Goal: Task Accomplishment & Management: Use online tool/utility

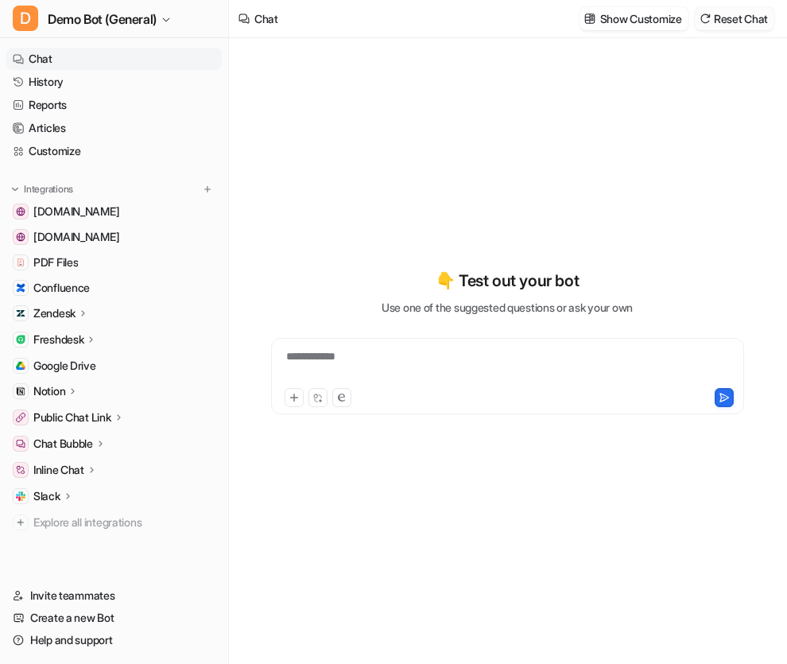
click at [715, 19] on button "Reset Chat" at bounding box center [735, 18] width 80 height 23
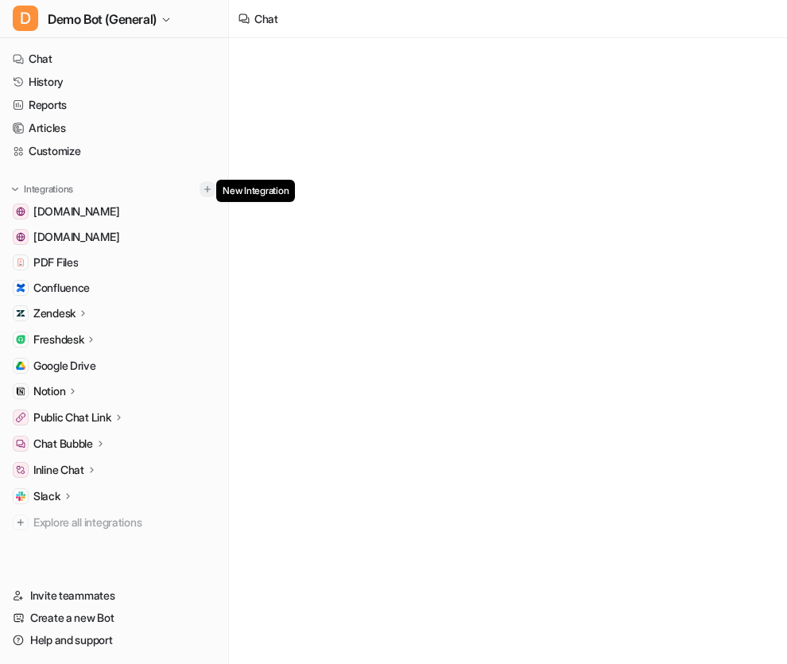
click at [202, 191] on img at bounding box center [207, 189] width 11 height 11
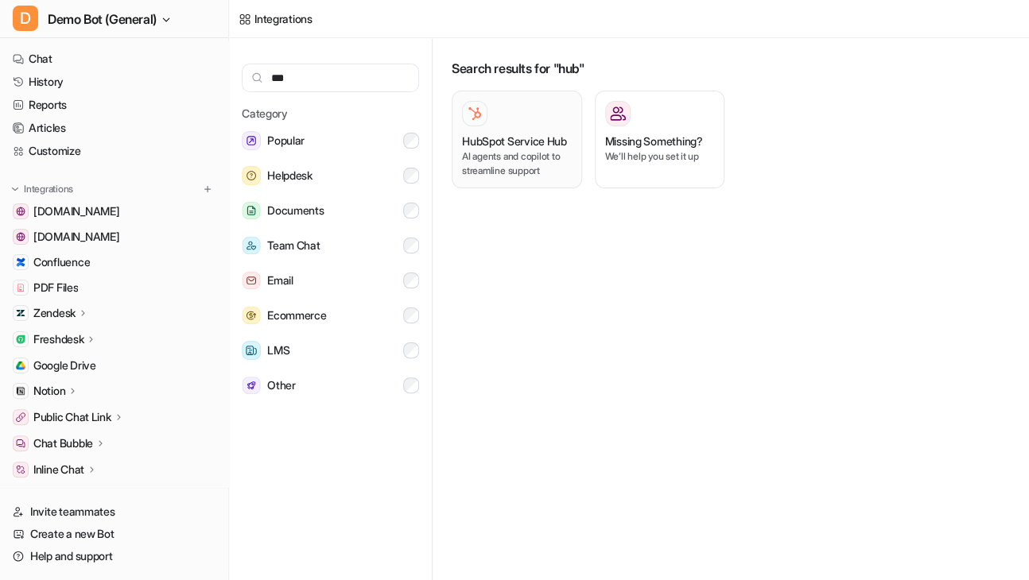
type input "***"
click at [515, 178] on p "AI agents and copilot to streamline support" at bounding box center [517, 163] width 110 height 29
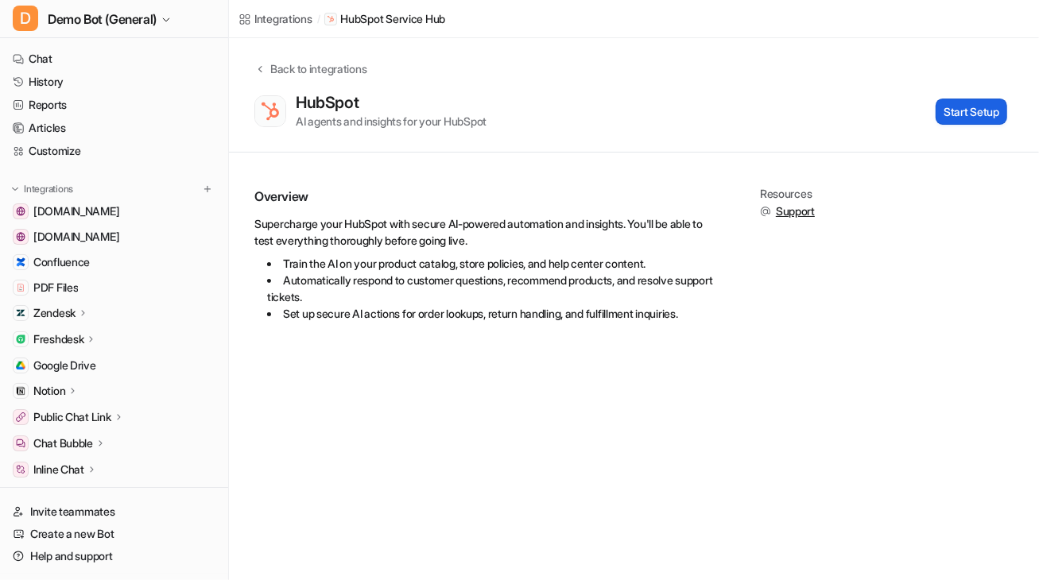
click at [786, 108] on button "Start Setup" at bounding box center [972, 112] width 72 height 26
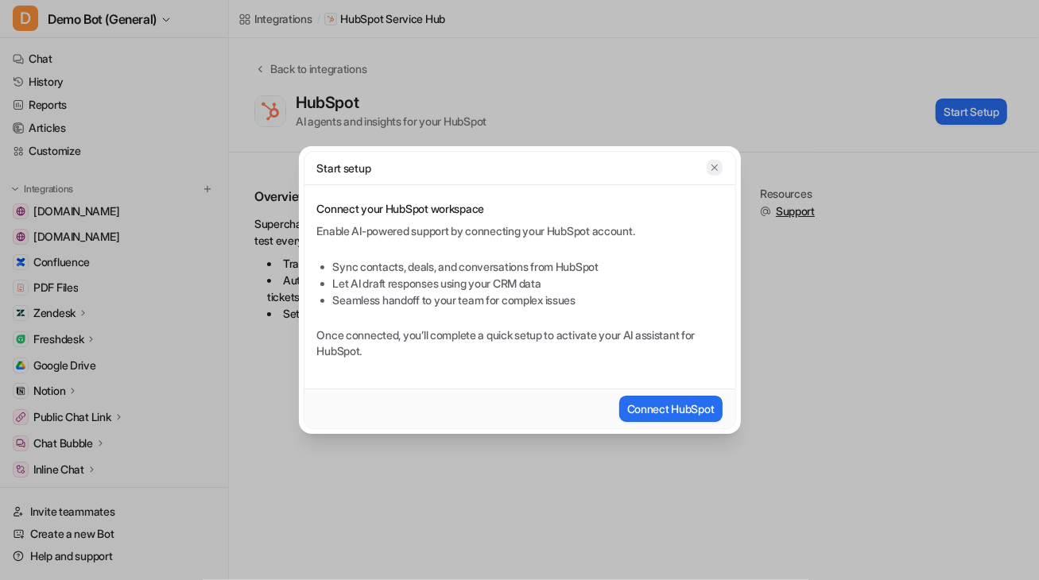
click at [712, 172] on icon "button" at bounding box center [714, 167] width 11 height 11
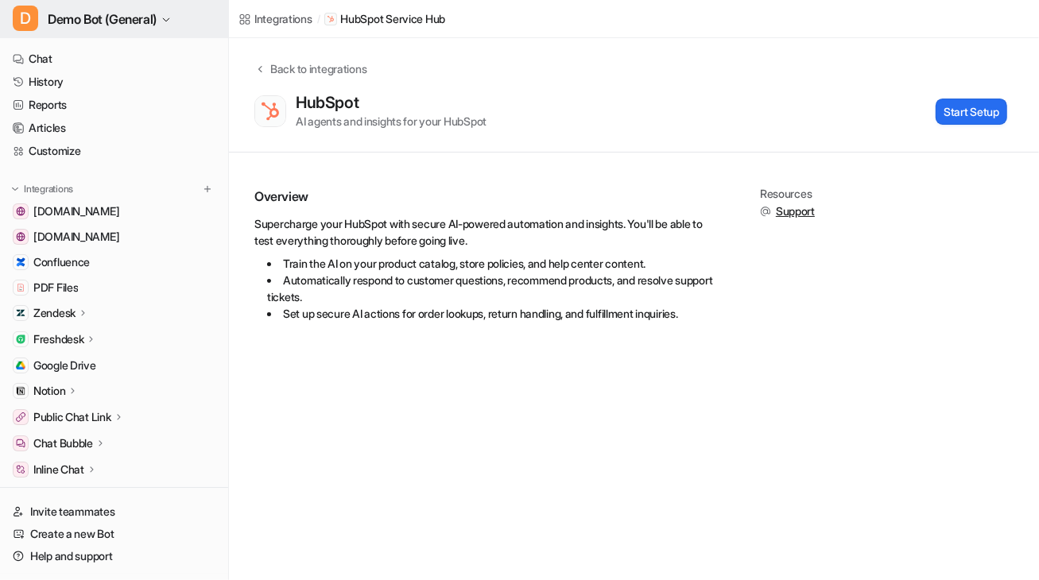
click at [147, 25] on span "Demo Bot (General)" at bounding box center [102, 19] width 109 height 22
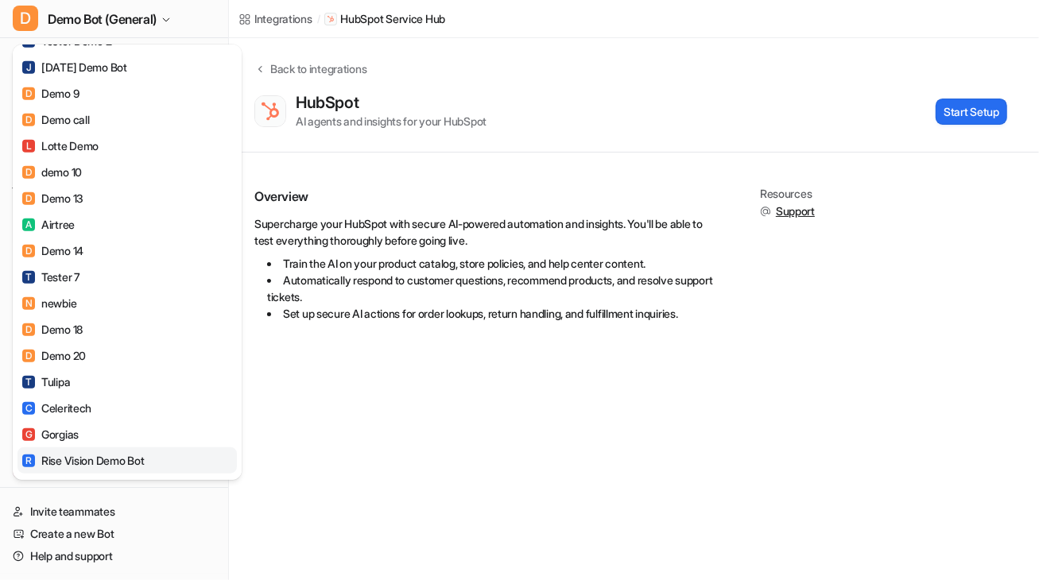
scroll to position [1011, 0]
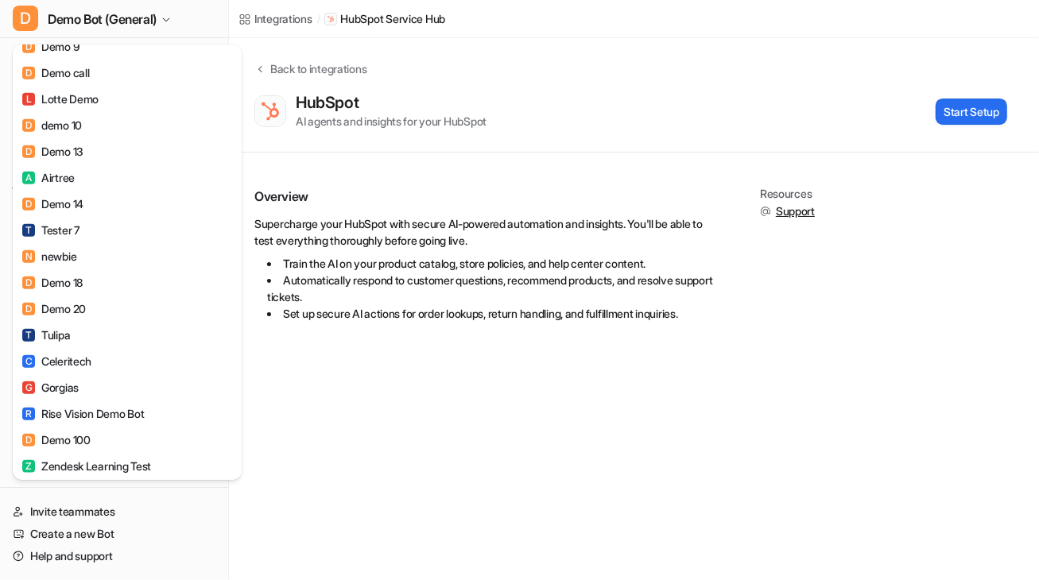
click at [390, 369] on div "D Demo Bot (General) C Chatbot D Demo Bot (Jira) D Demo Bot (Freshdesk) D Demo …" at bounding box center [519, 290] width 1039 height 580
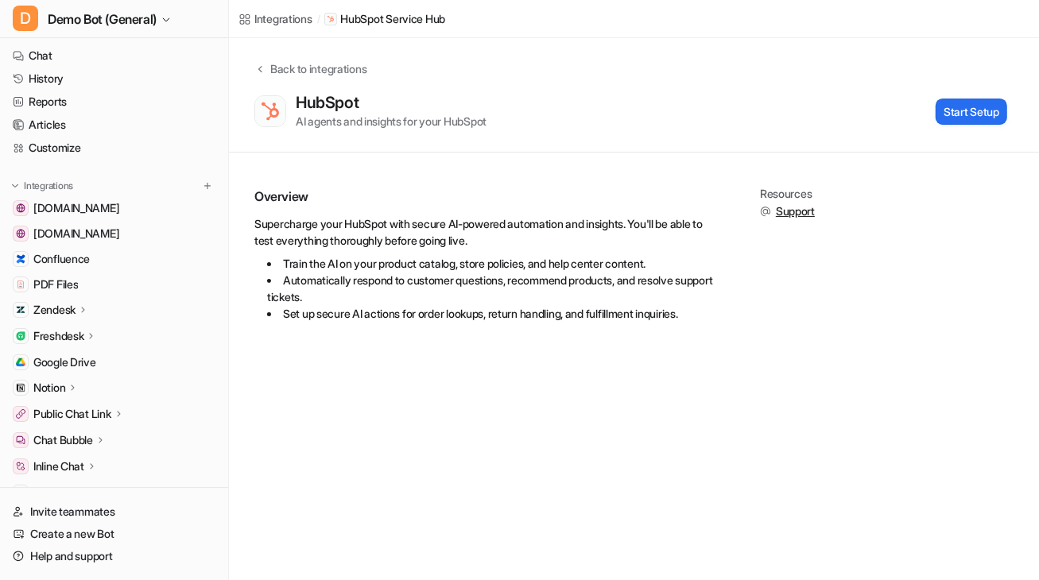
scroll to position [0, 0]
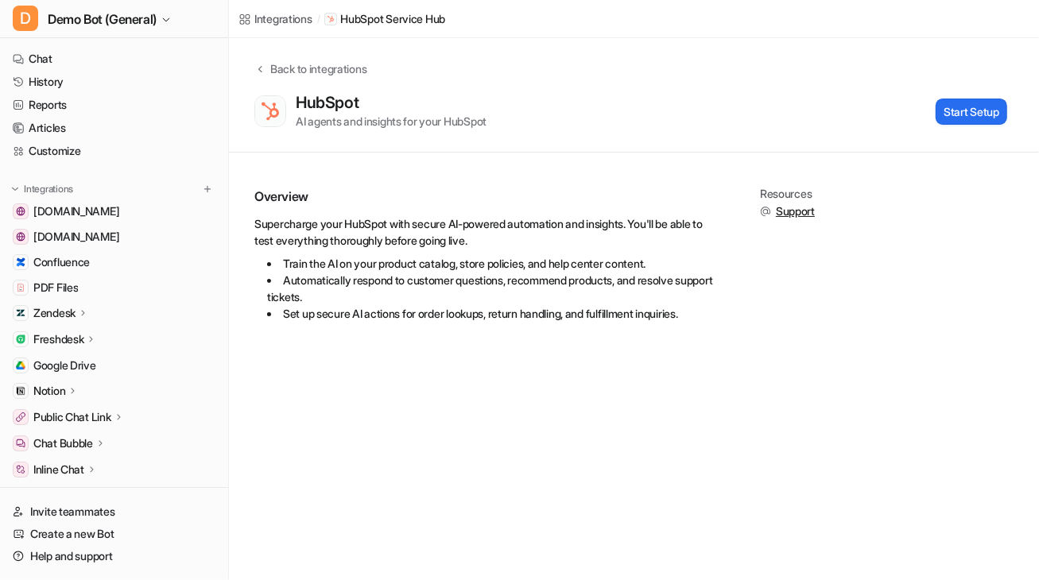
click at [501, 469] on div "Integrations / HubSpot Service Hub Back to integrations HubSpot AI agents and i…" at bounding box center [519, 290] width 1039 height 580
click at [786, 119] on button "Start Setup" at bounding box center [972, 112] width 72 height 26
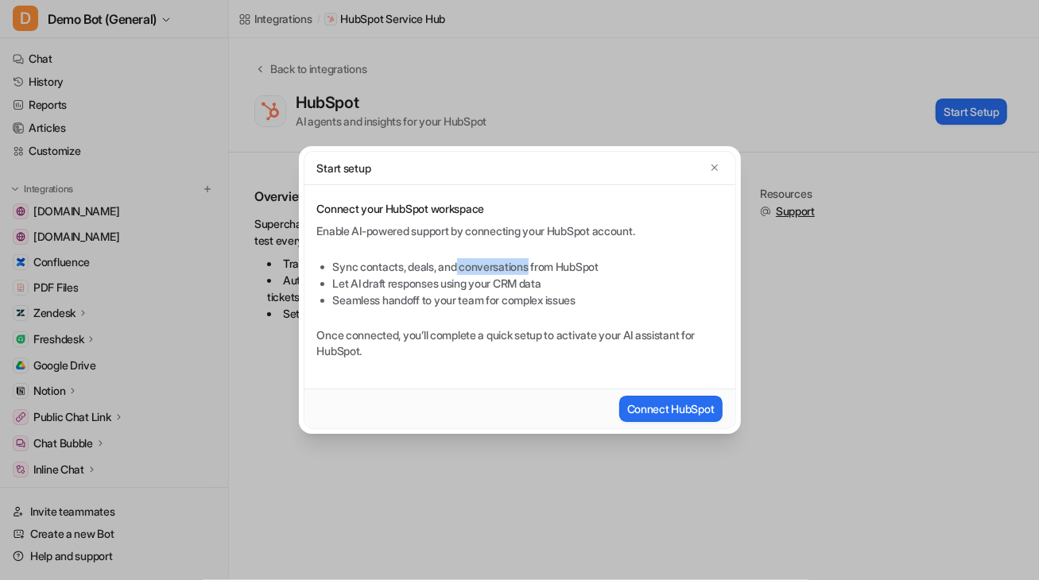
drag, startPoint x: 537, startPoint y: 269, endPoint x: 461, endPoint y: 263, distance: 75.7
click at [461, 263] on li "Sync contacts, deals, and conversations from HubSpot" at bounding box center [528, 266] width 390 height 17
click at [641, 306] on li "Seamless handoff to your team for complex issues" at bounding box center [528, 300] width 390 height 17
click at [710, 160] on button "button" at bounding box center [715, 168] width 16 height 16
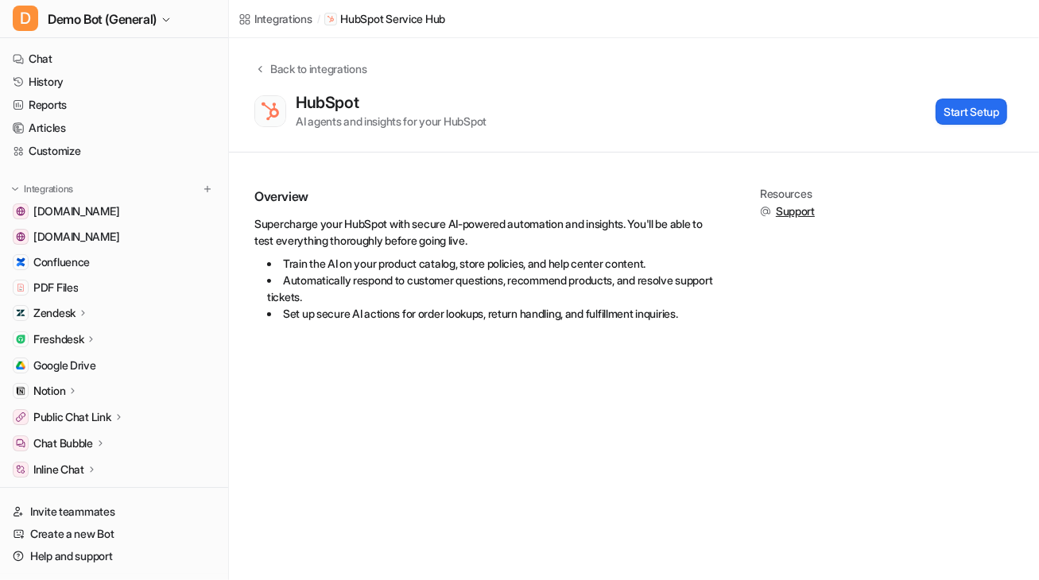
click at [485, 428] on div "Integrations / HubSpot Service Hub Back to integrations HubSpot AI agents and i…" at bounding box center [519, 290] width 1039 height 580
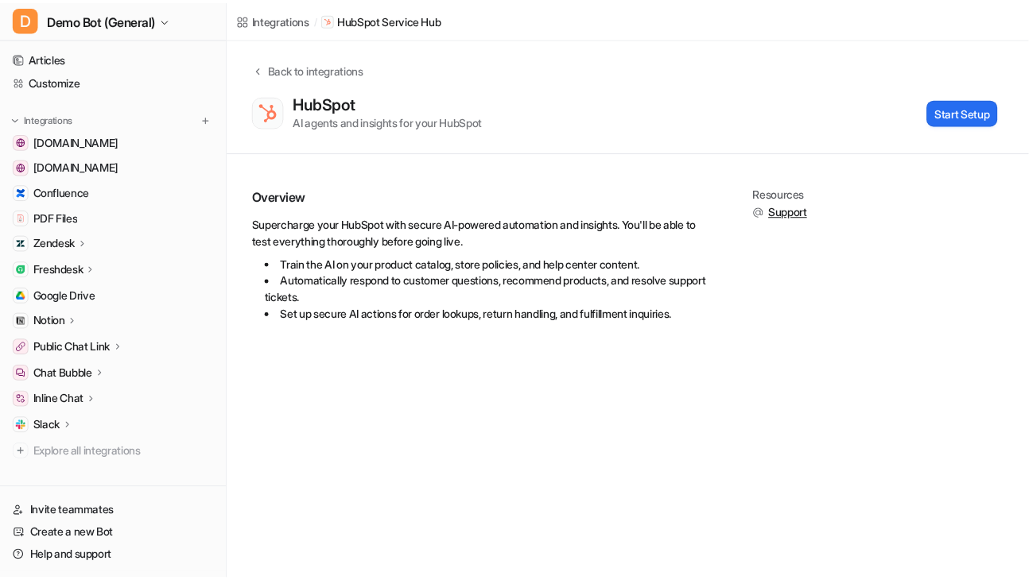
scroll to position [72, 0]
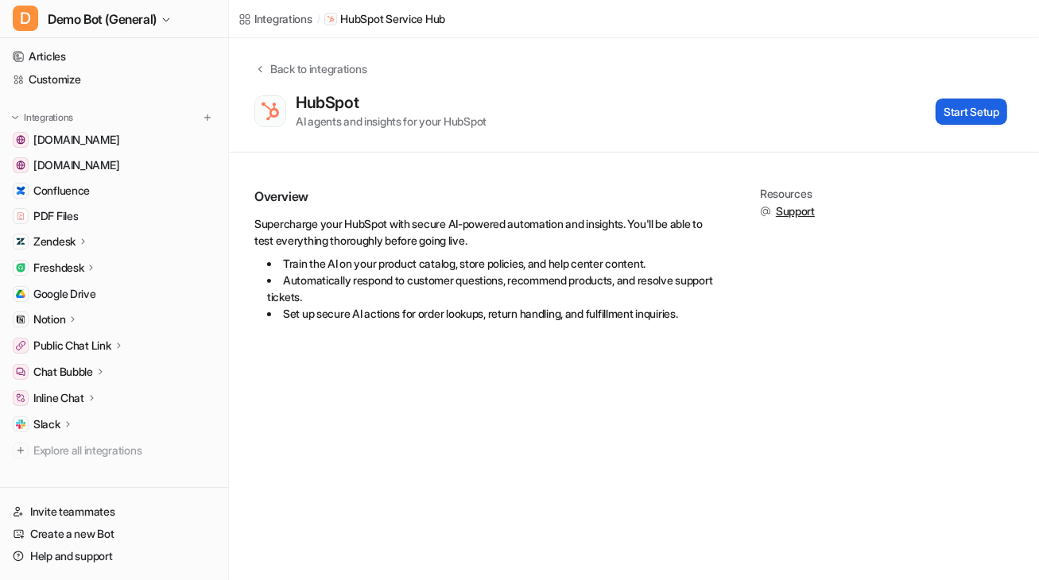
click at [786, 105] on button "Start Setup" at bounding box center [972, 112] width 72 height 26
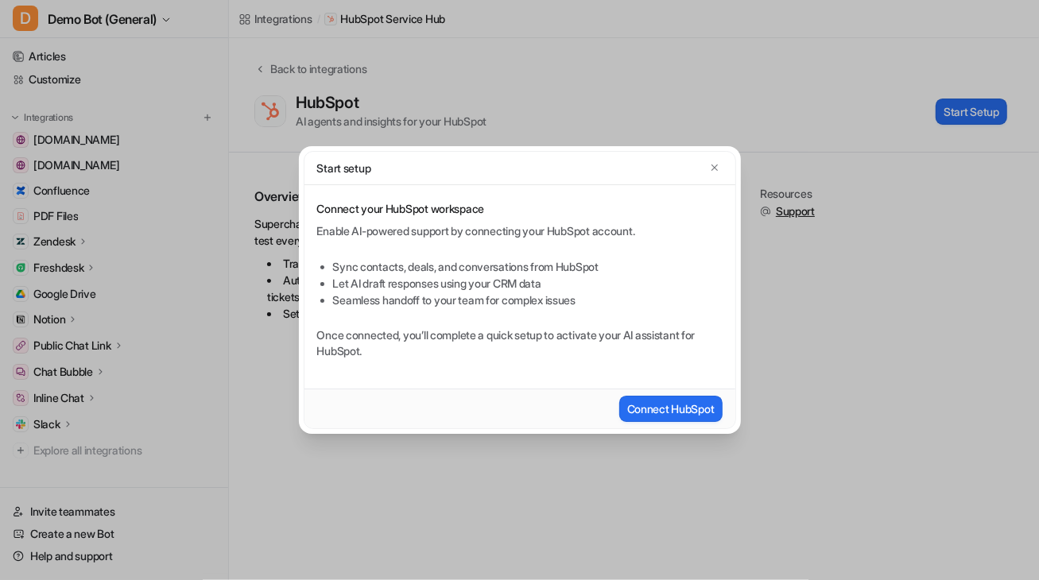
drag, startPoint x: 246, startPoint y: 239, endPoint x: 221, endPoint y: 246, distance: 26.7
click at [247, 239] on div "Start setup Connect your HubSpot workspace Enable AI-powered support by connect…" at bounding box center [519, 290] width 1039 height 580
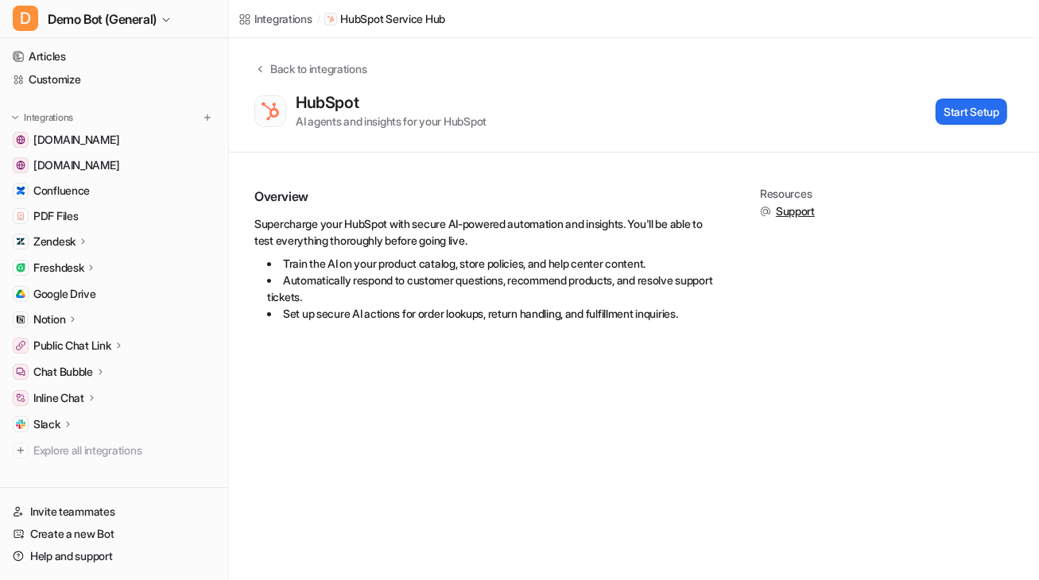
click at [76, 240] on p "Zendesk" at bounding box center [54, 242] width 42 height 16
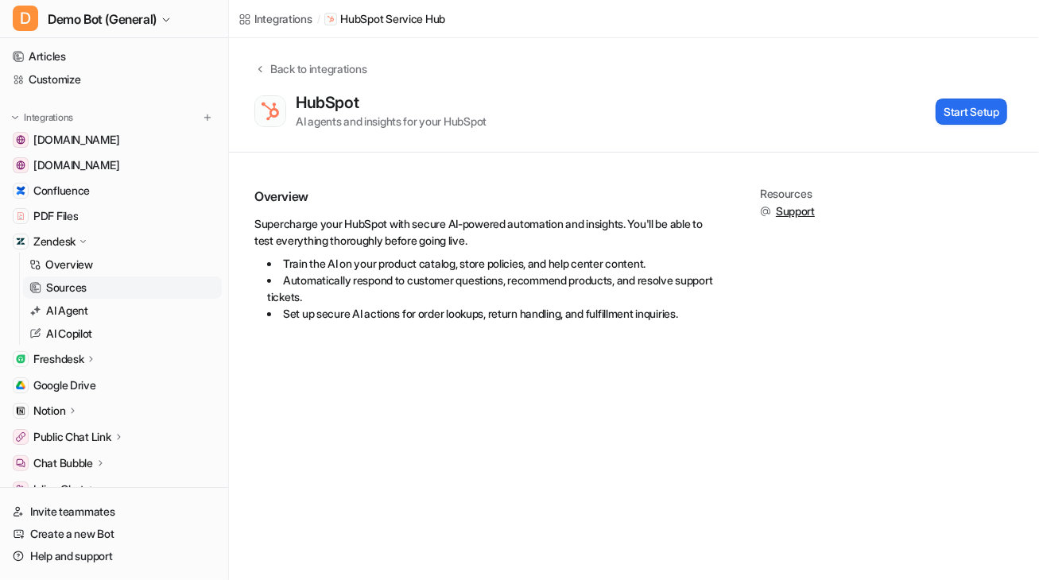
click at [82, 288] on p "Sources" at bounding box center [66, 288] width 41 height 16
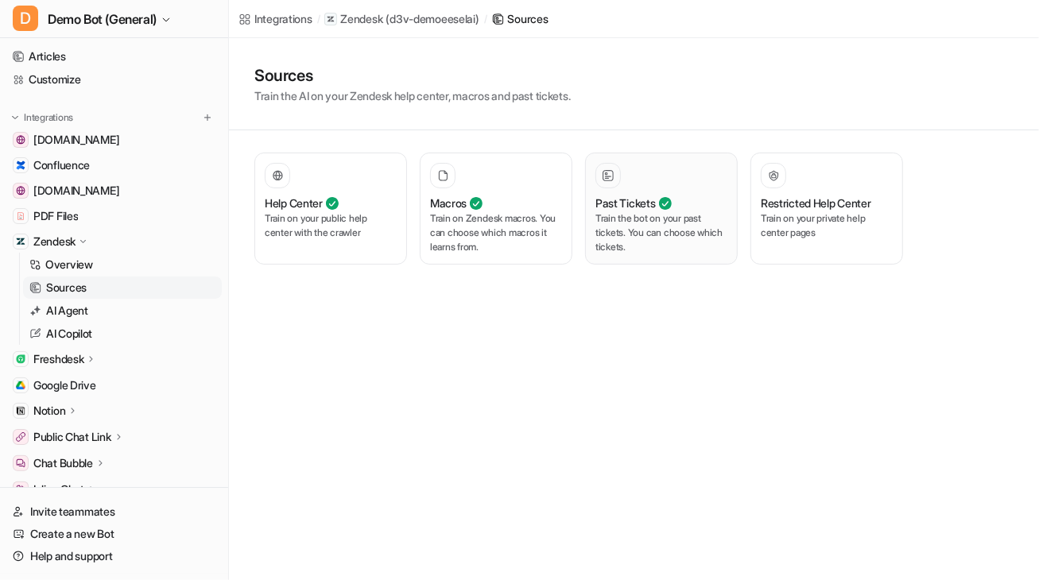
click at [641, 212] on p "Train the bot on your past tickets. You can choose which tickets." at bounding box center [662, 233] width 132 height 43
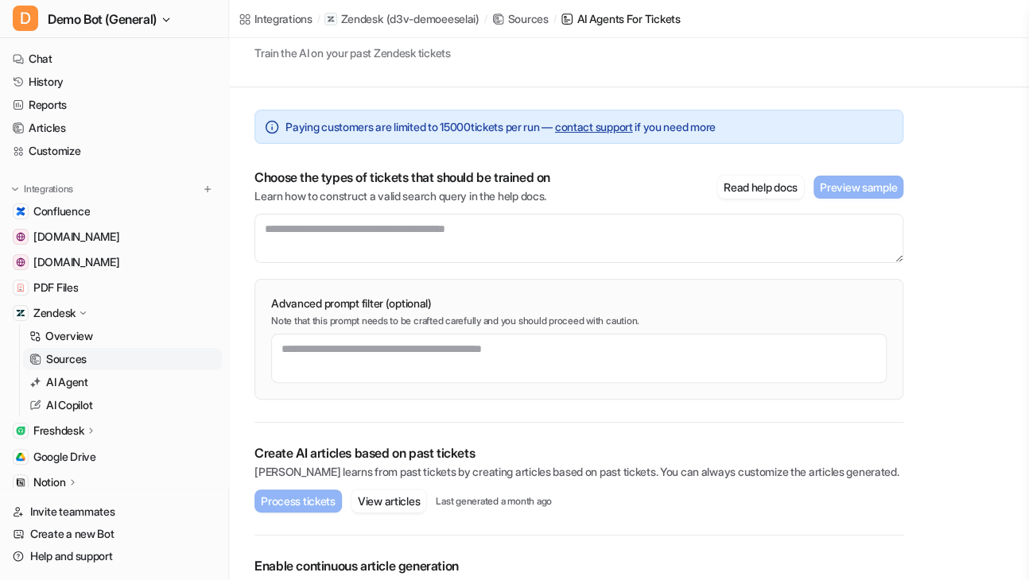
scroll to position [72, 0]
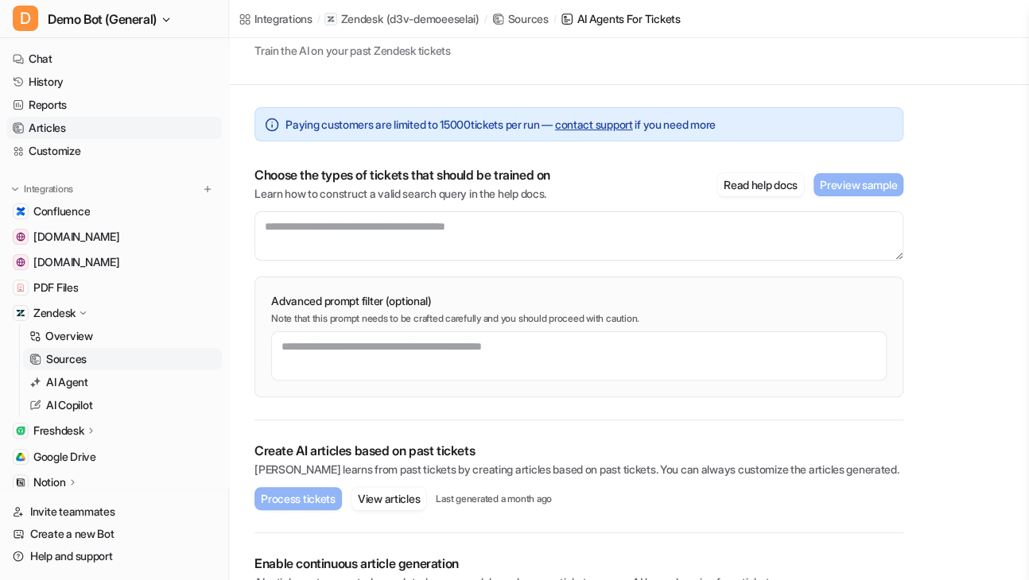
click at [87, 118] on link "Articles" at bounding box center [113, 128] width 215 height 22
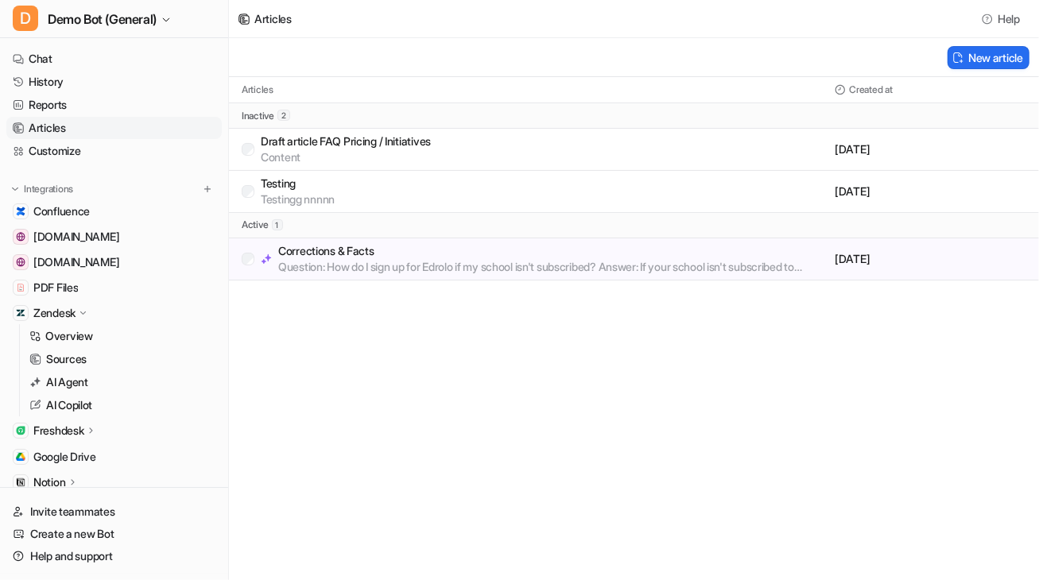
click at [356, 259] on p "Question: How do I sign up for Edrolo if my school isn't subscribed? Answer: If…" at bounding box center [553, 267] width 550 height 16
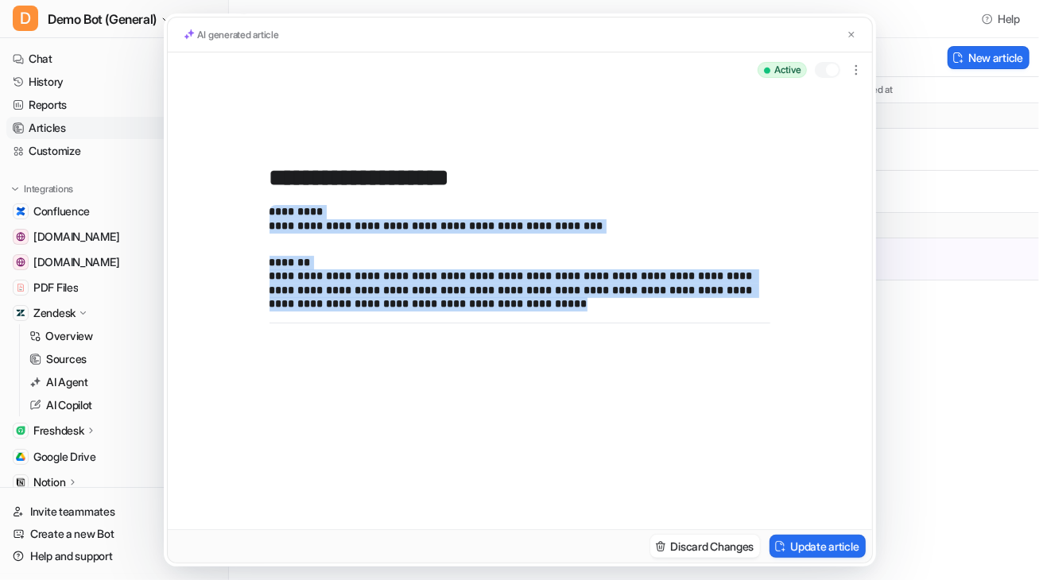
drag, startPoint x: 502, startPoint y: 304, endPoint x: 254, endPoint y: 198, distance: 269.0
click at [254, 198] on div "**********" at bounding box center [520, 308] width 704 height 442
click at [508, 301] on p "**********" at bounding box center [520, 284] width 501 height 56
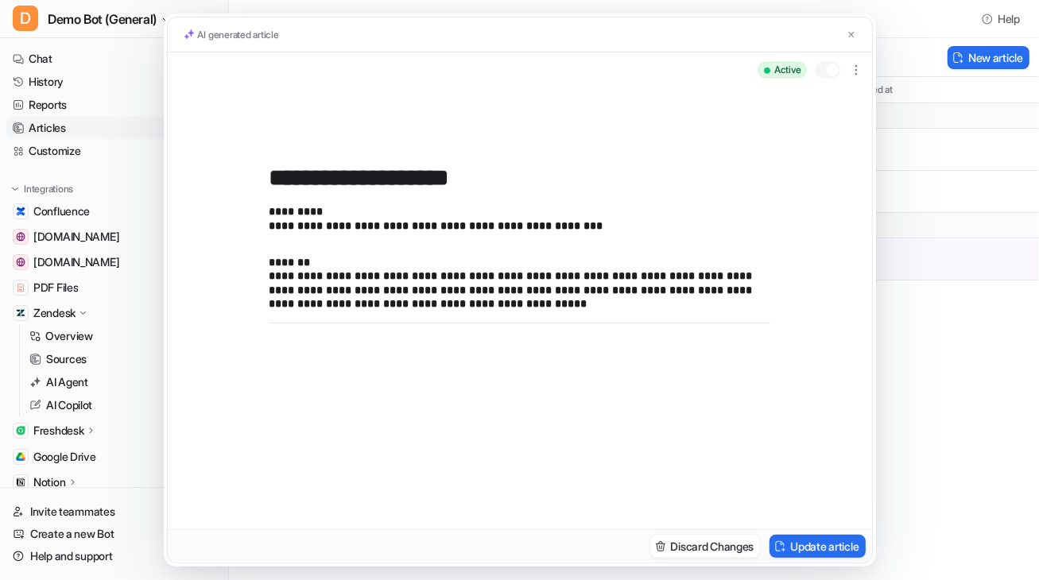
drag, startPoint x: 989, startPoint y: 371, endPoint x: 976, endPoint y: 376, distance: 14.6
click at [786, 376] on div "**********" at bounding box center [519, 290] width 1039 height 580
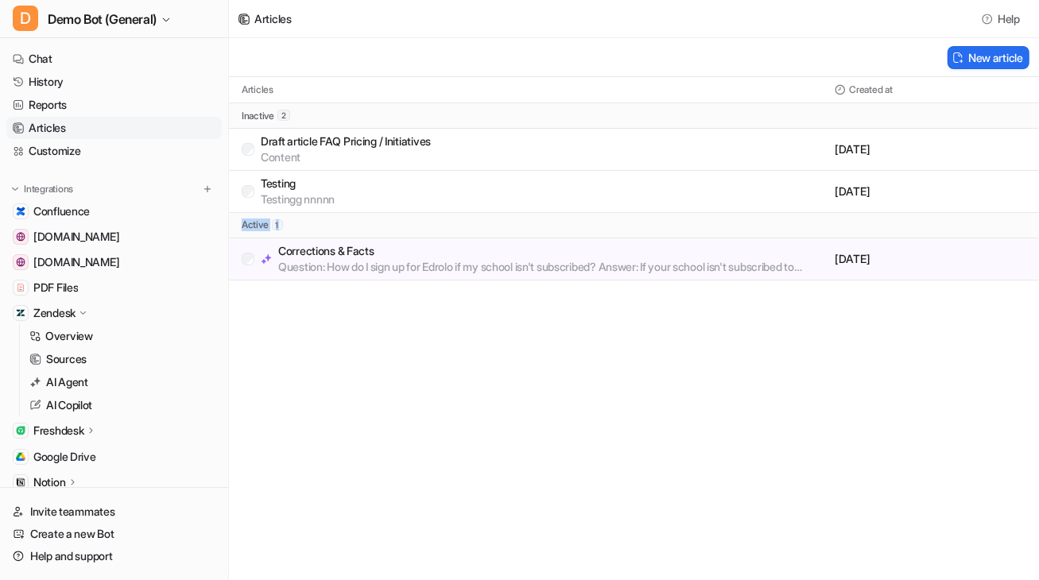
drag, startPoint x: 286, startPoint y: 231, endPoint x: 242, endPoint y: 227, distance: 44.7
click at [242, 227] on div "active 1" at bounding box center [634, 225] width 810 height 25
click at [351, 332] on div "Articles Help New article Articles Created at inactive 2 Draft article FAQ Pric…" at bounding box center [519, 290] width 1039 height 580
click at [80, 56] on link "Chat" at bounding box center [113, 59] width 215 height 22
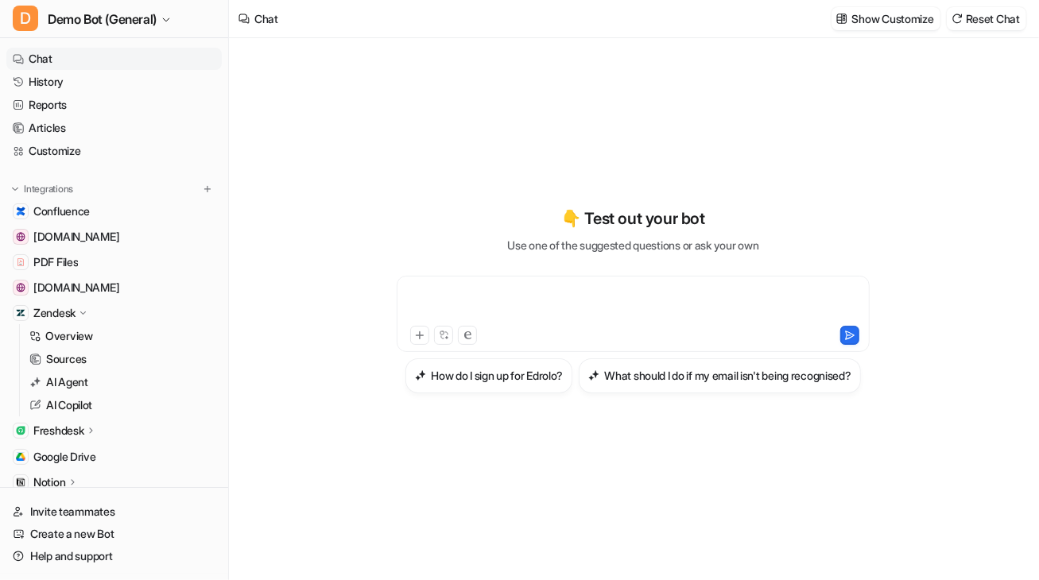
click at [496, 286] on div at bounding box center [633, 304] width 465 height 37
click at [786, 21] on p "Show Customize" at bounding box center [893, 18] width 82 height 17
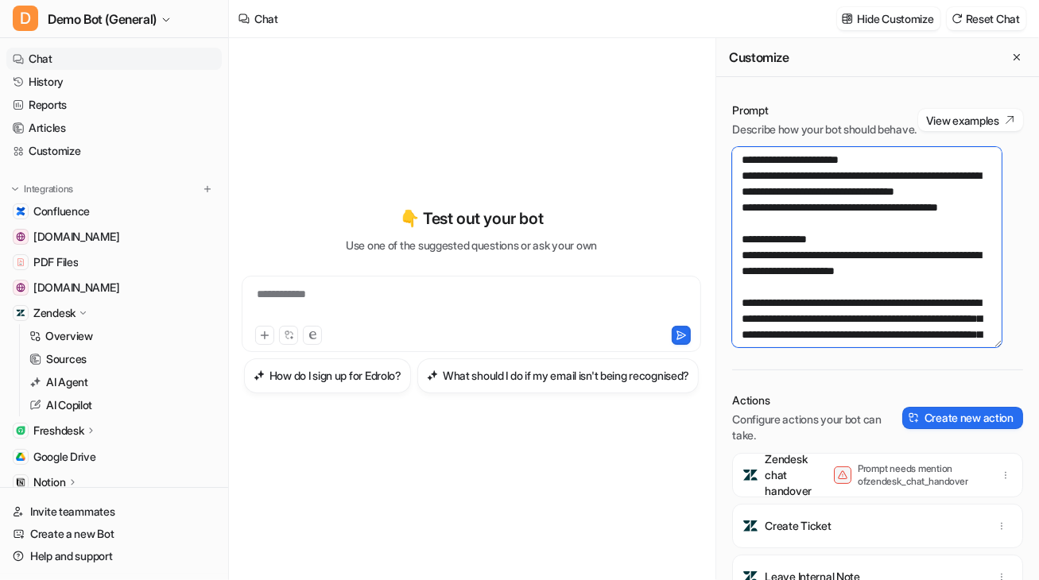
click at [739, 177] on textarea "**********" at bounding box center [867, 247] width 270 height 200
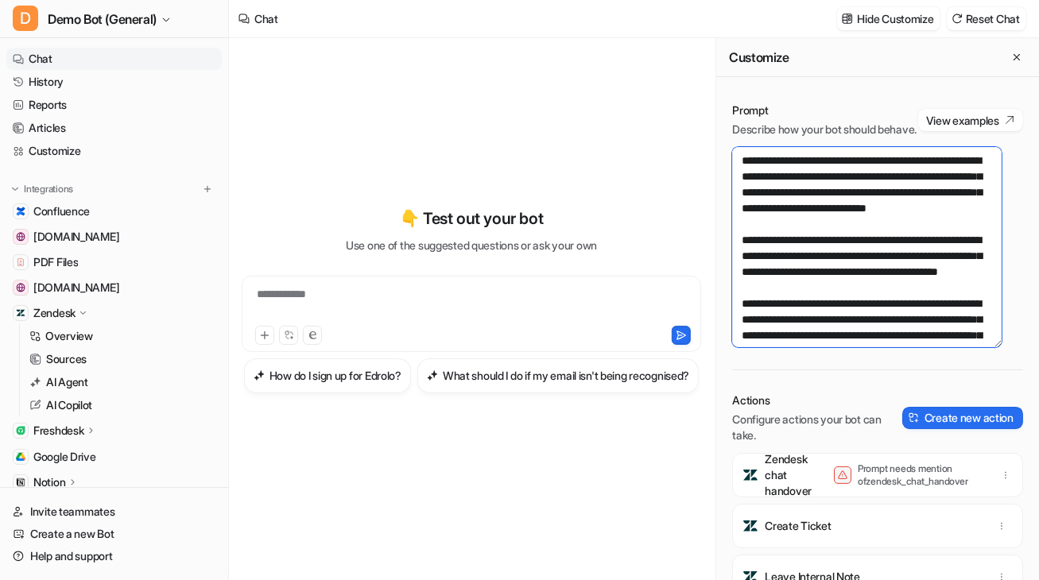
scroll to position [144, 0]
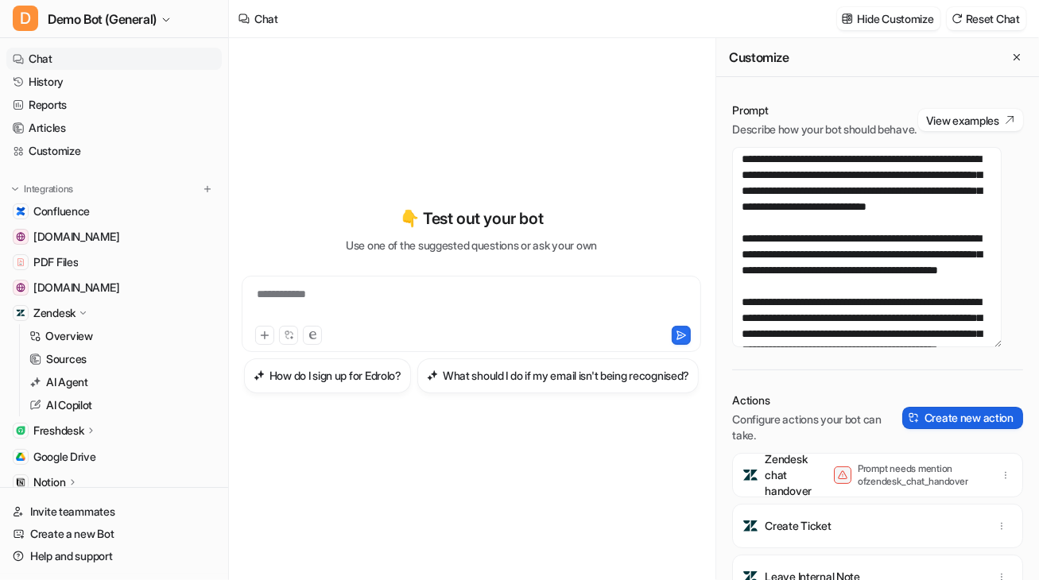
click at [786, 429] on button "Create new action" at bounding box center [962, 418] width 121 height 22
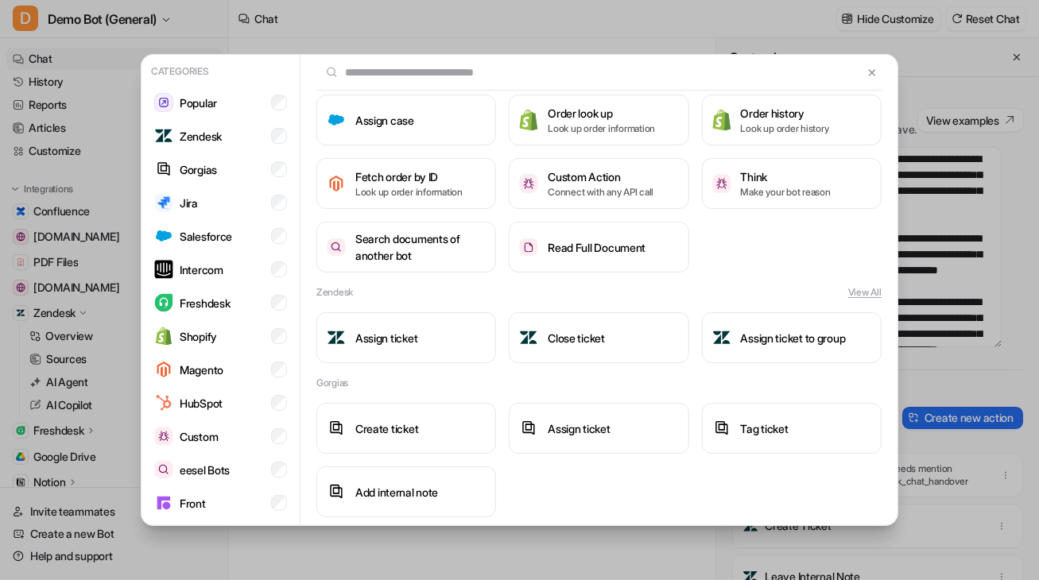
scroll to position [19, 0]
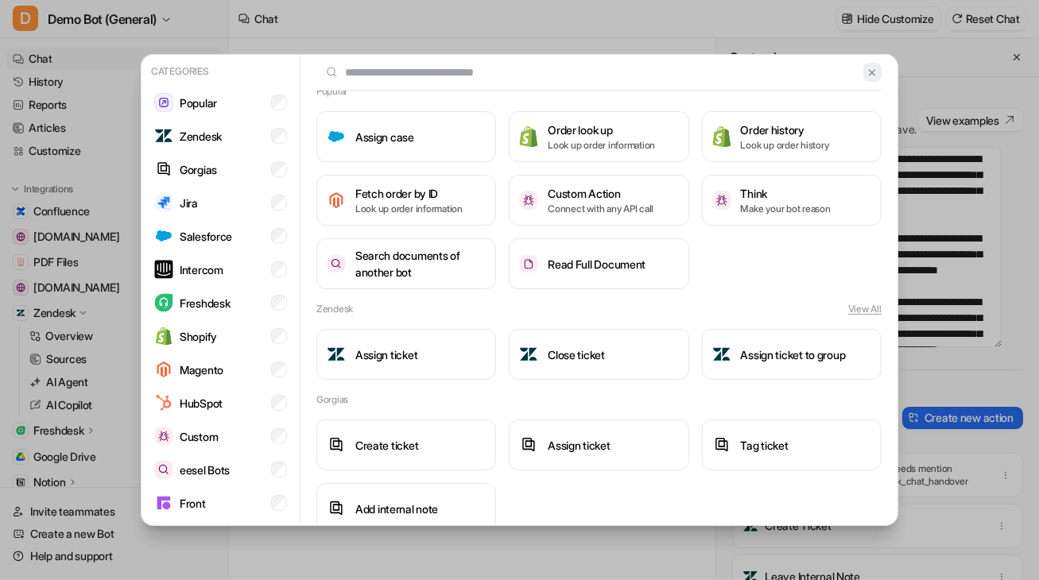
click at [786, 74] on img at bounding box center [872, 73] width 11 height 12
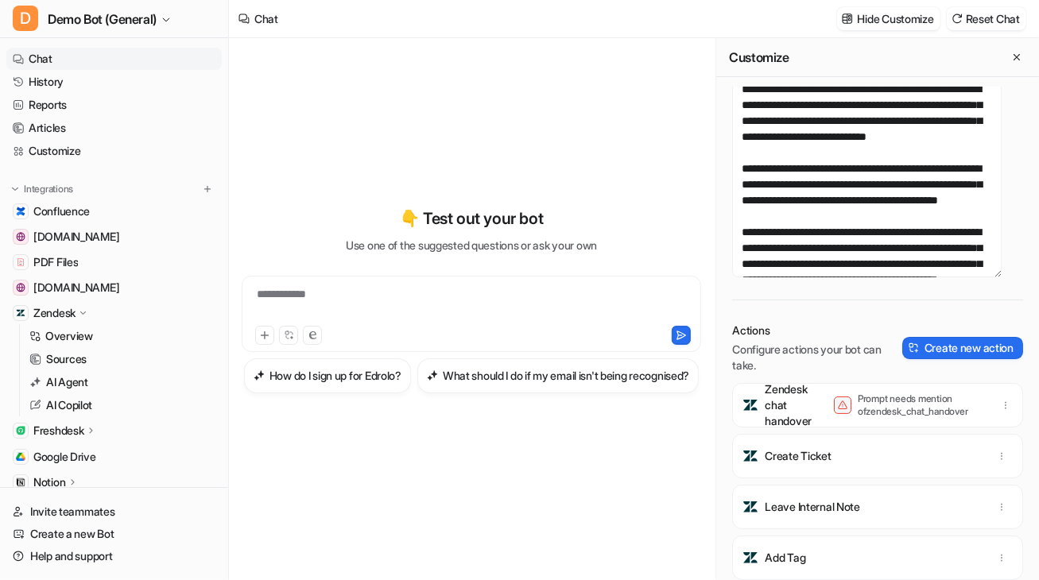
scroll to position [72, 0]
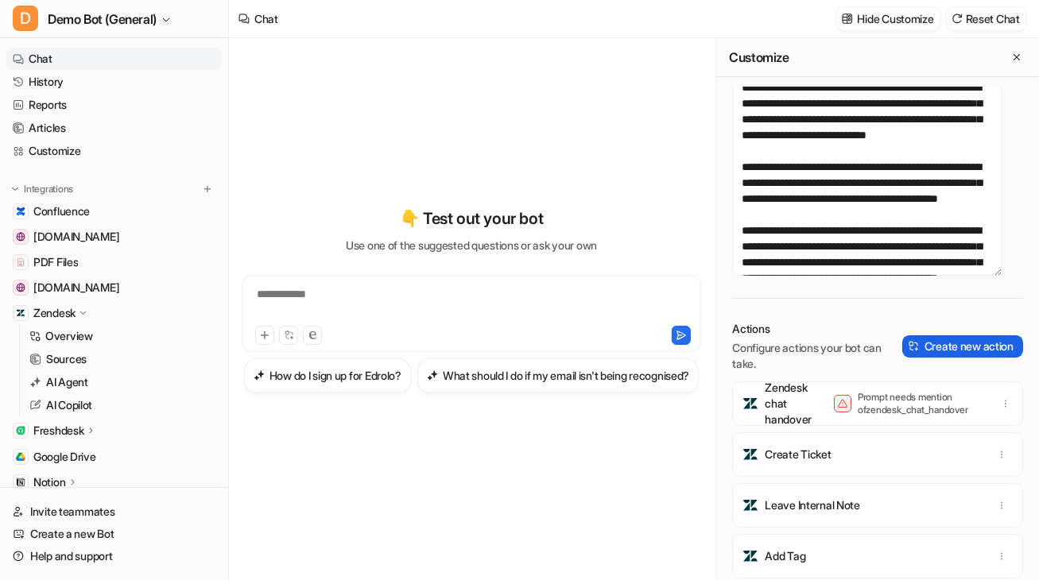
click at [786, 355] on button "Create new action" at bounding box center [962, 347] width 121 height 22
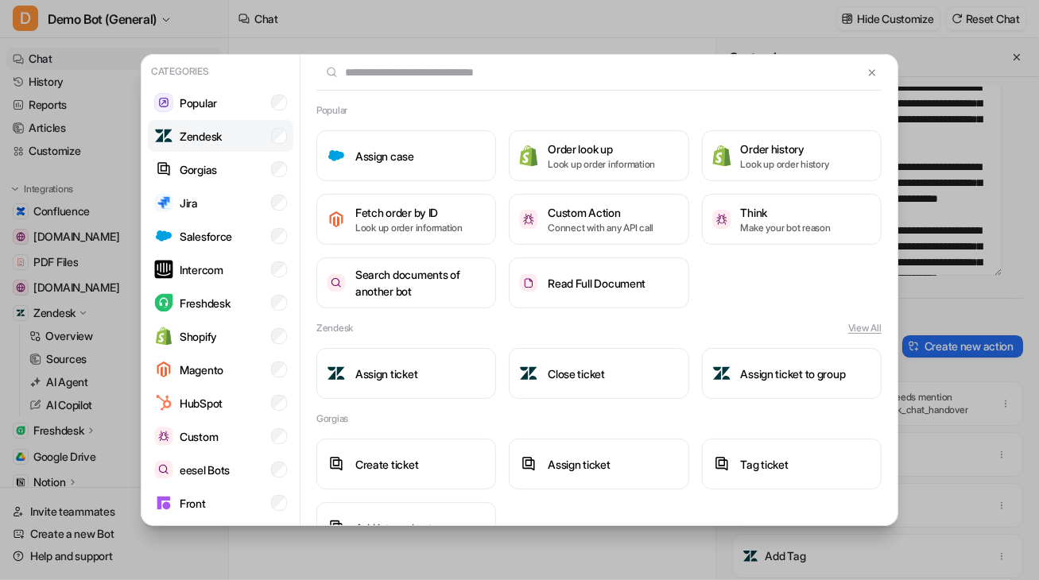
click at [223, 150] on li "Zendesk" at bounding box center [221, 136] width 146 height 32
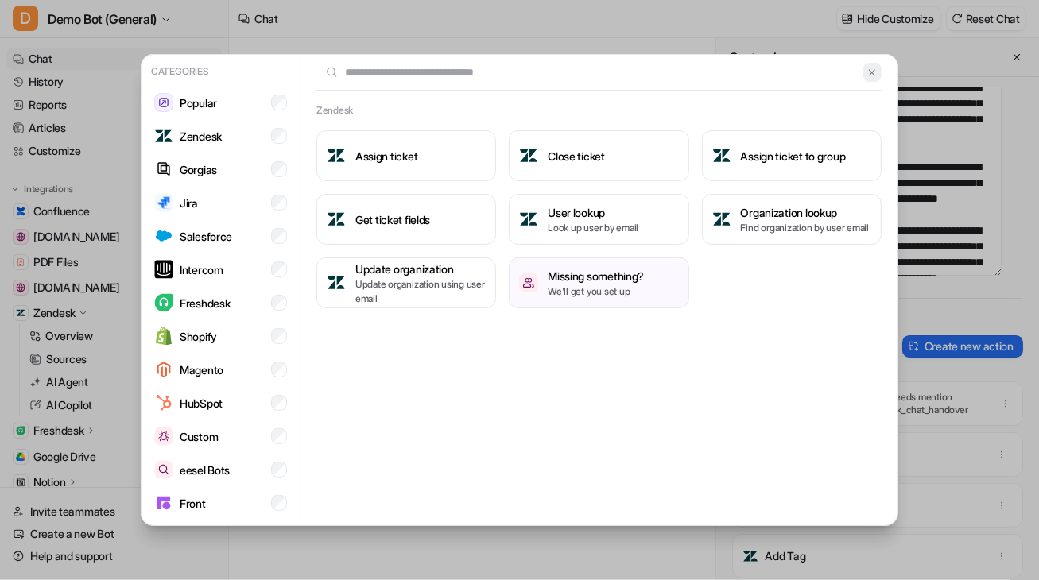
click at [786, 69] on button at bounding box center [873, 72] width 18 height 19
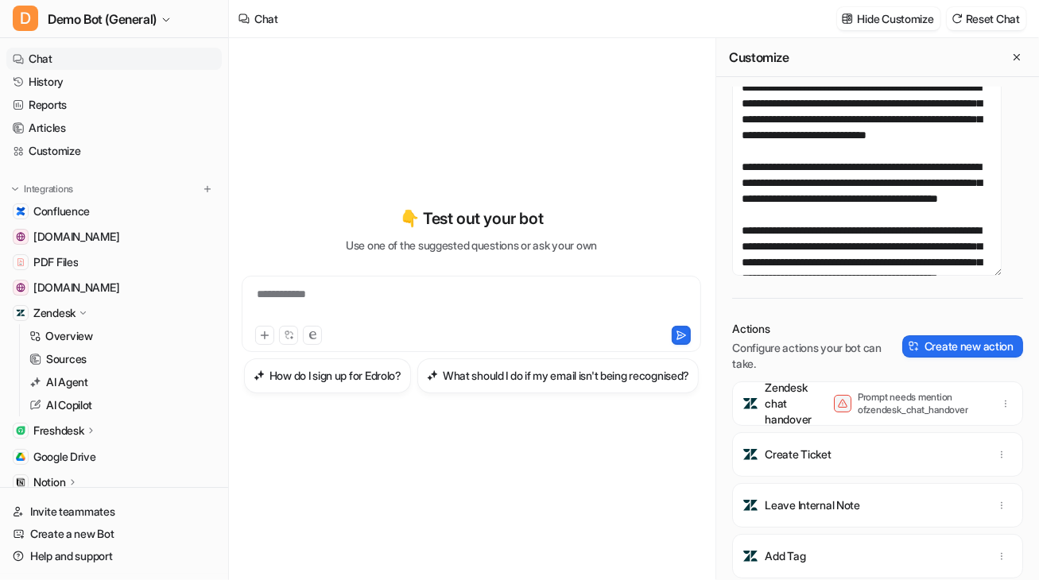
scroll to position [88, 0]
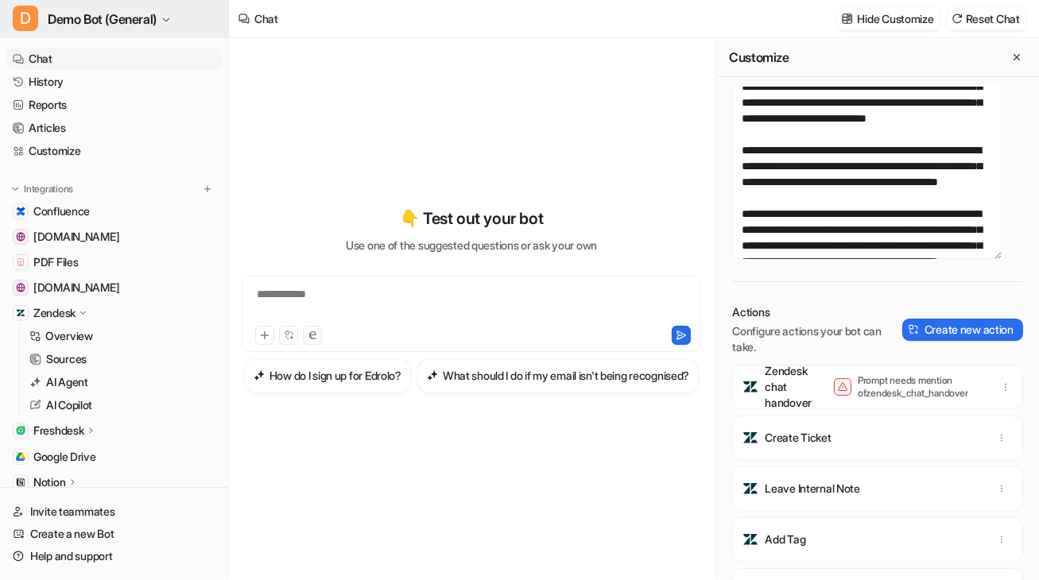
click at [168, 33] on button "D Demo Bot (General)" at bounding box center [114, 19] width 228 height 38
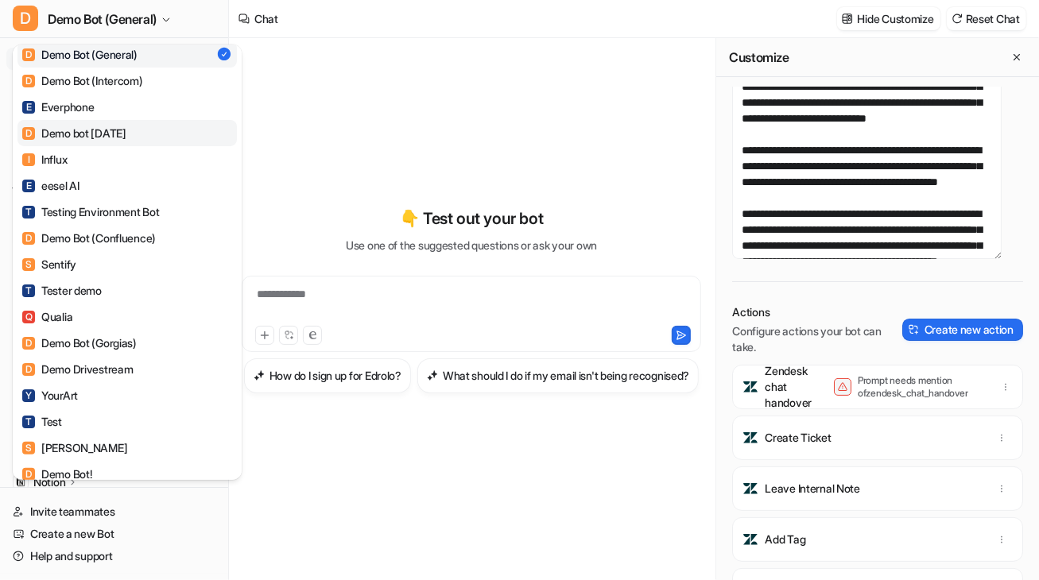
scroll to position [0, 0]
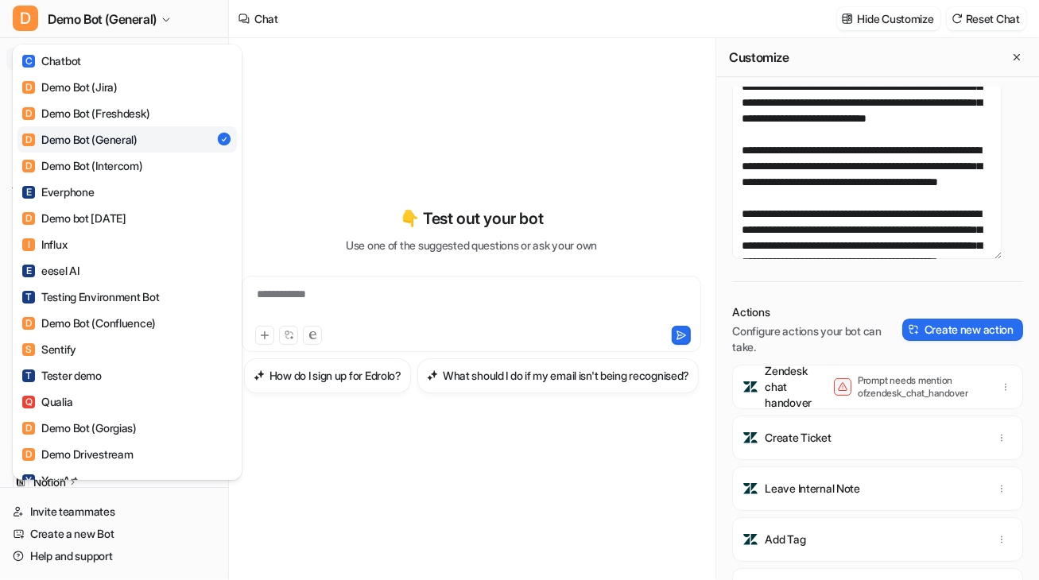
click at [343, 125] on div "D Demo Bot (General) C Chatbot D Demo Bot (Jira) D Demo Bot (Freshdesk) D Demo …" at bounding box center [519, 290] width 1039 height 580
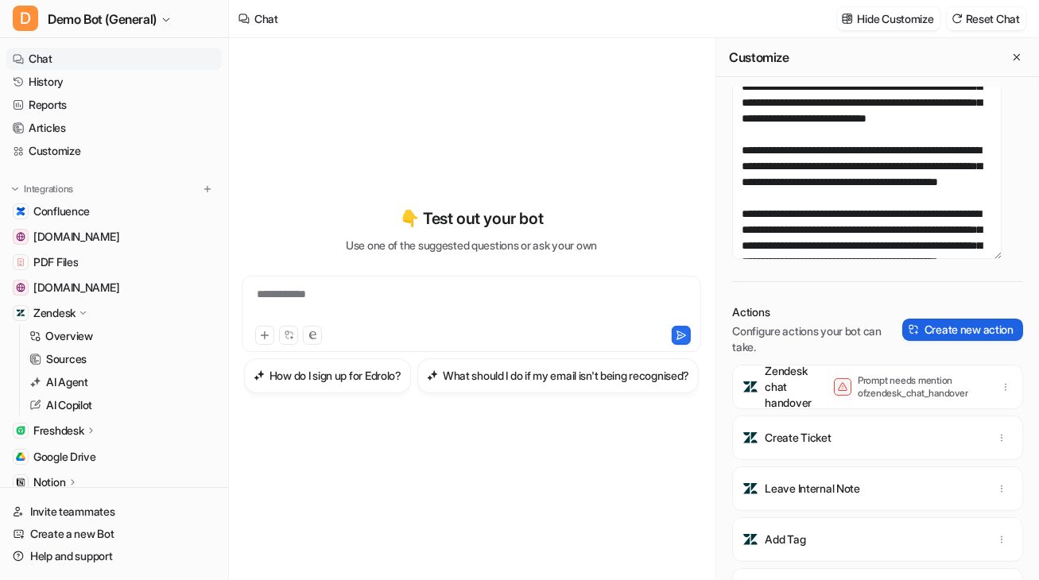
click at [786, 341] on button "Create new action" at bounding box center [962, 330] width 121 height 22
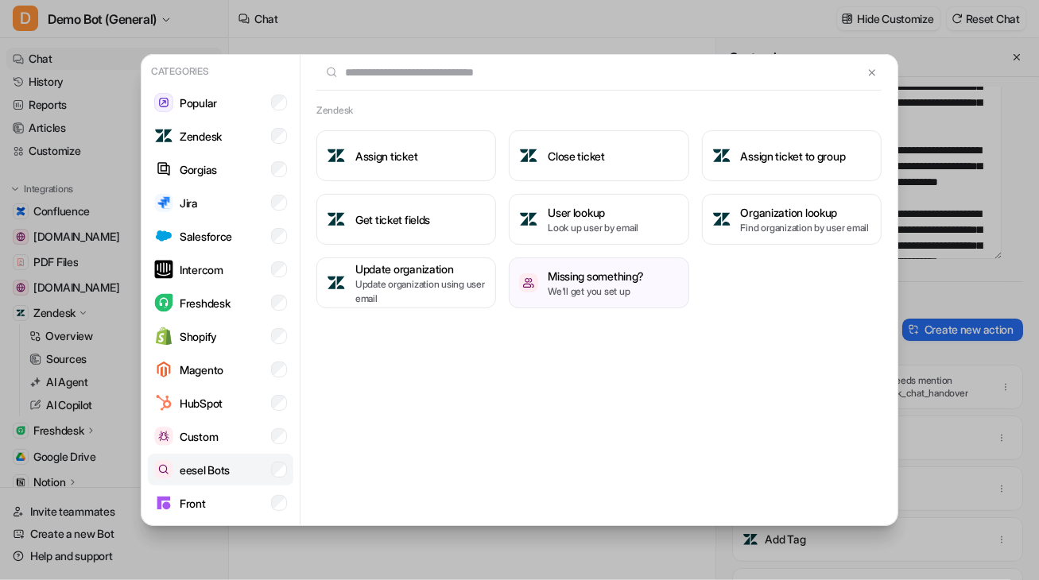
click at [188, 458] on li "eesel Bots" at bounding box center [221, 470] width 146 height 32
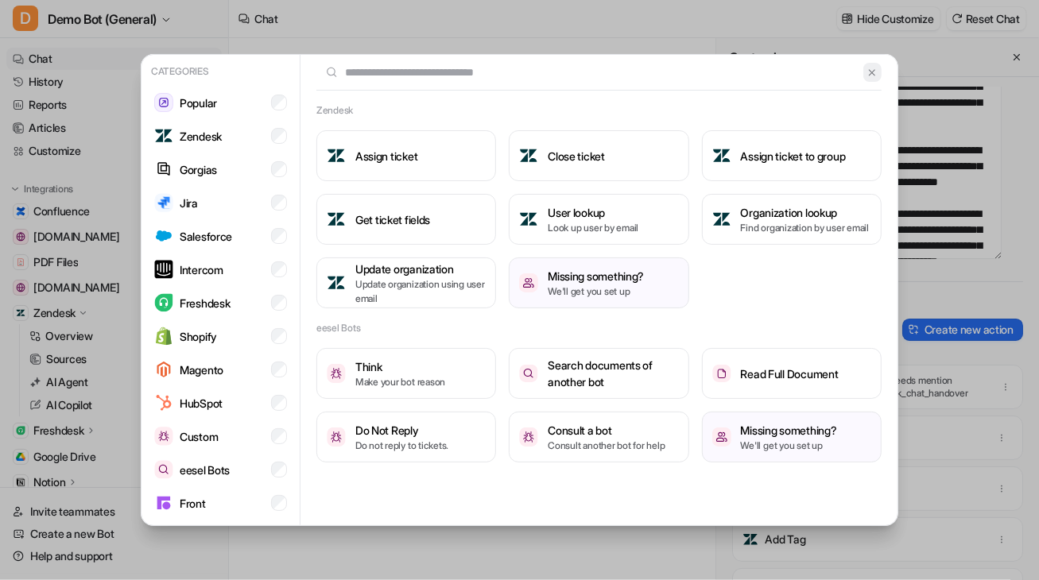
click at [786, 72] on img at bounding box center [872, 73] width 11 height 12
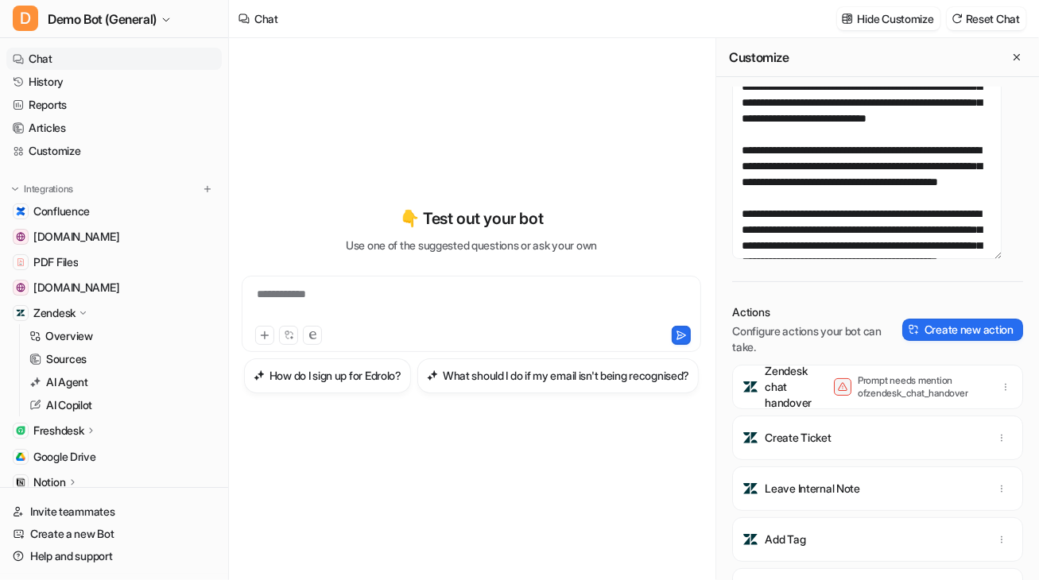
click at [786, 2] on div "Hide Customize Reset Chat" at bounding box center [932, 19] width 202 height 36
click at [786, 23] on p "Hide Customize" at bounding box center [896, 18] width 76 height 17
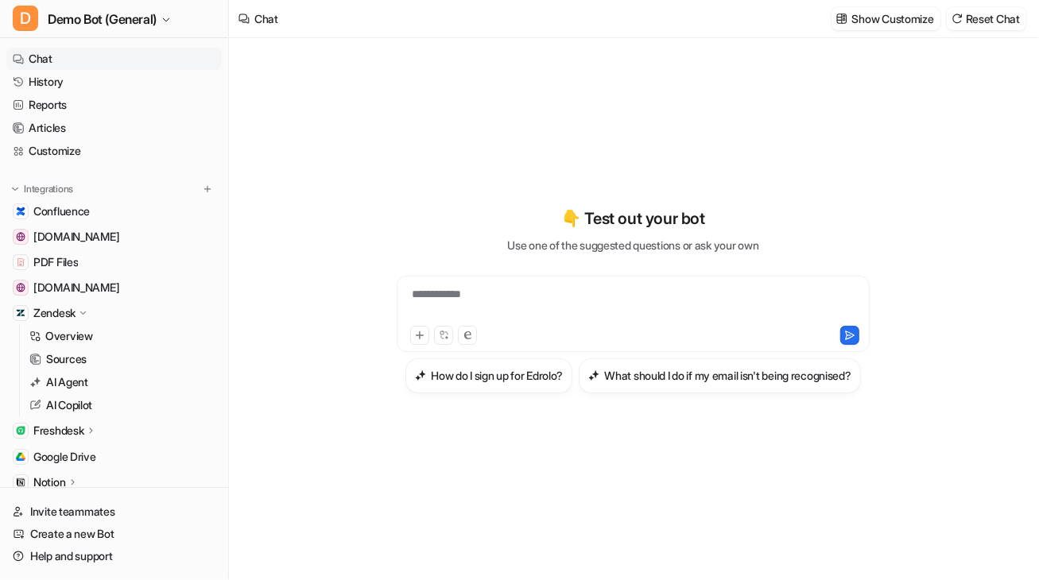
scroll to position [2545, 0]
click at [456, 121] on div "**********" at bounding box center [633, 300] width 585 height 406
click at [62, 310] on p "Zendesk" at bounding box center [54, 313] width 42 height 16
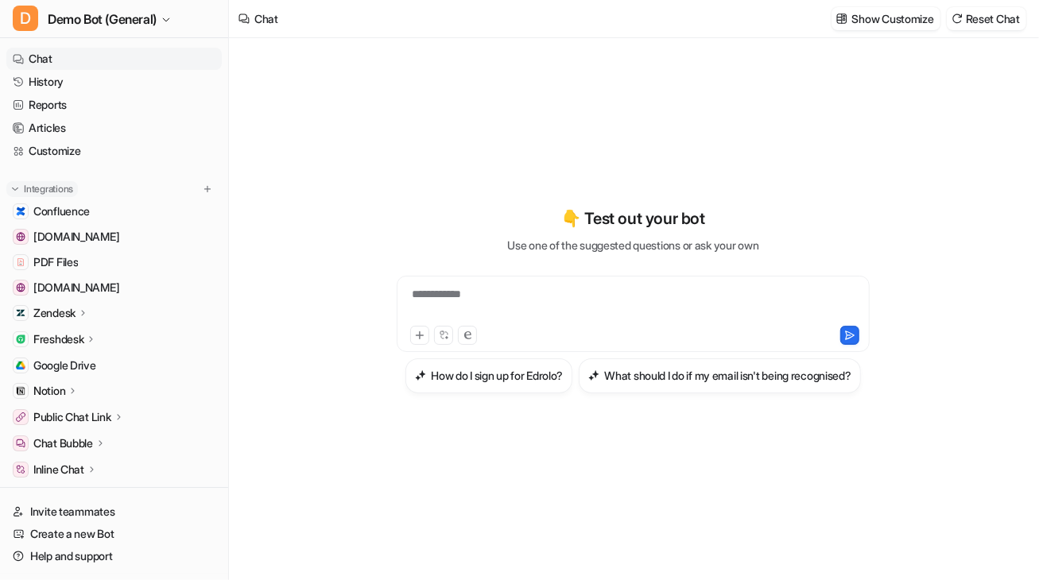
click at [14, 188] on img at bounding box center [15, 189] width 11 height 11
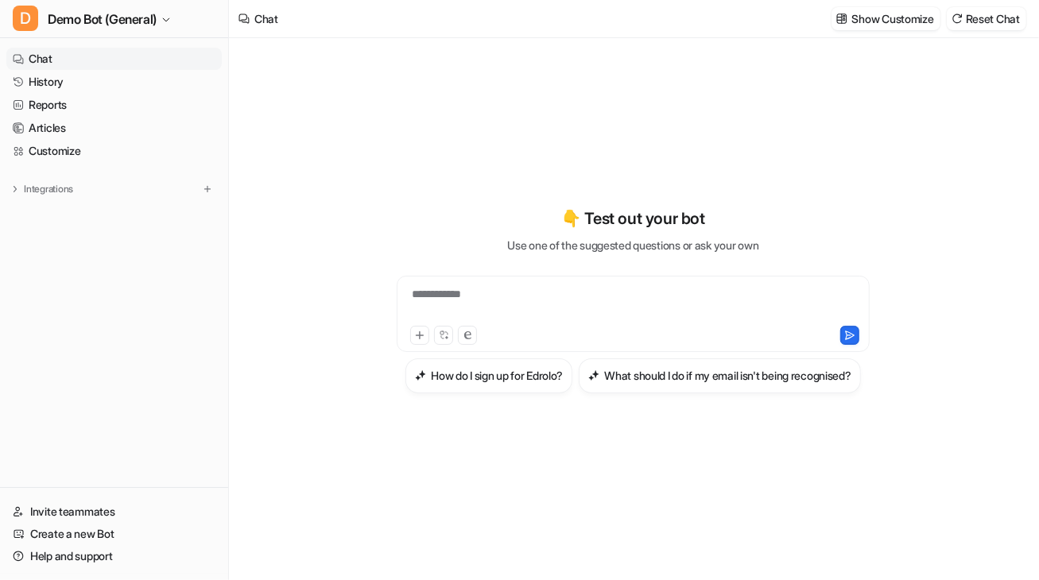
click at [266, 378] on div "**********" at bounding box center [633, 309] width 809 height 542
click at [499, 87] on div "**********" at bounding box center [633, 309] width 585 height 542
click at [41, 194] on p "Integrations" at bounding box center [48, 189] width 49 height 13
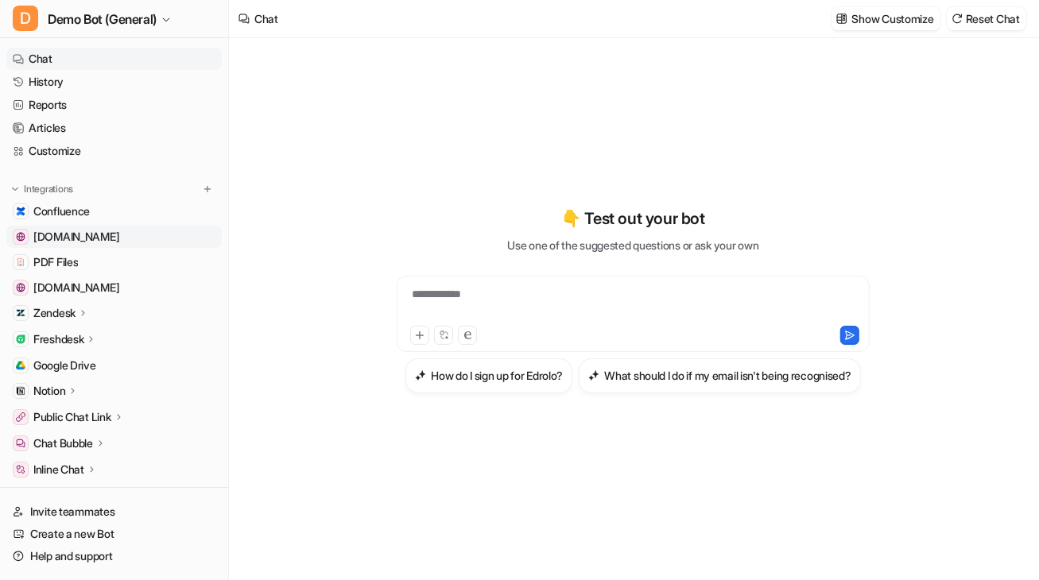
scroll to position [0, 0]
click at [167, 16] on icon "button" at bounding box center [166, 20] width 10 height 10
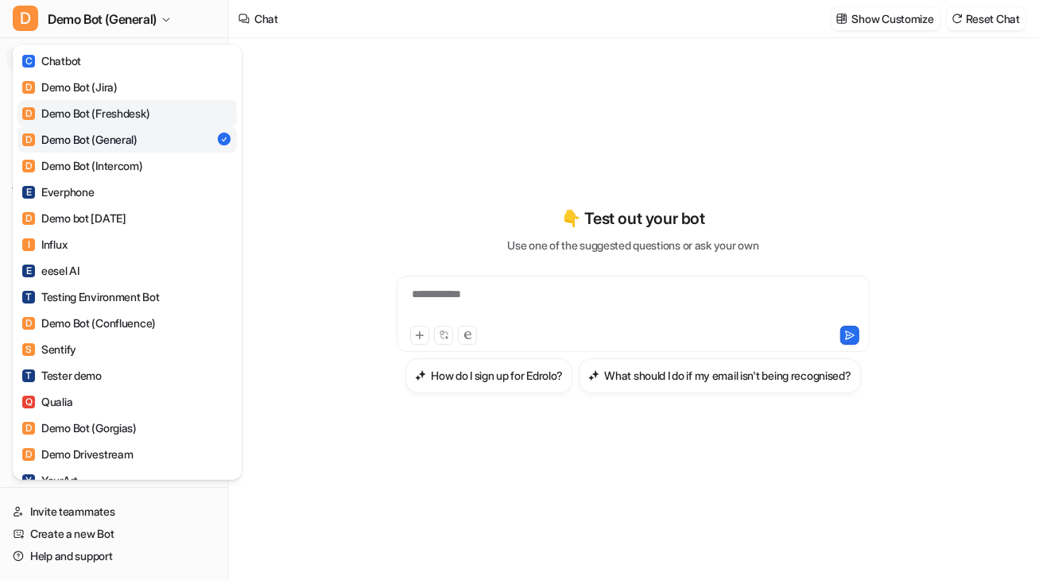
click at [162, 105] on link "D Demo Bot (Freshdesk)" at bounding box center [126, 113] width 219 height 26
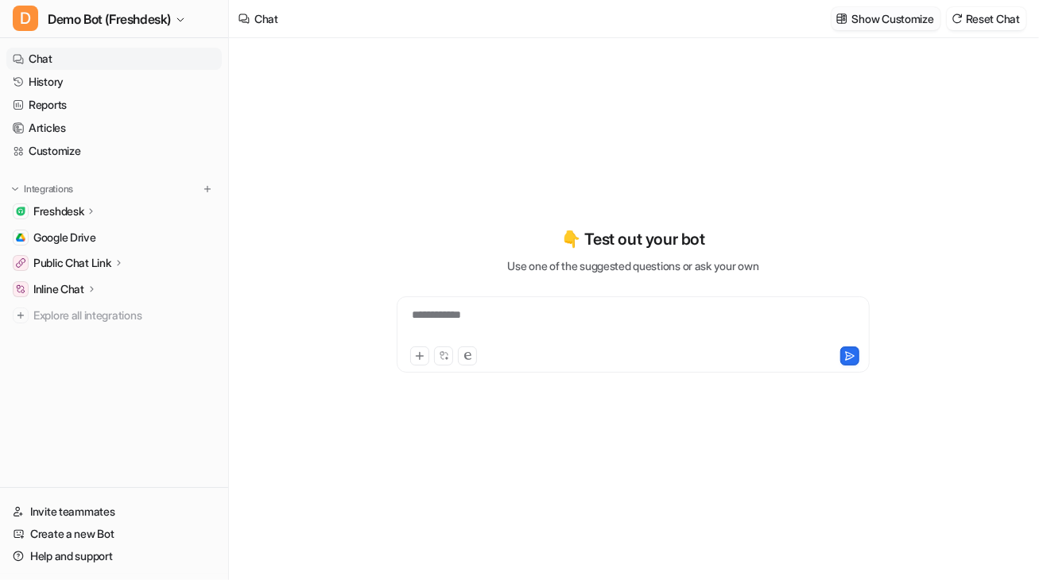
click at [786, 23] on img at bounding box center [841, 19] width 11 height 12
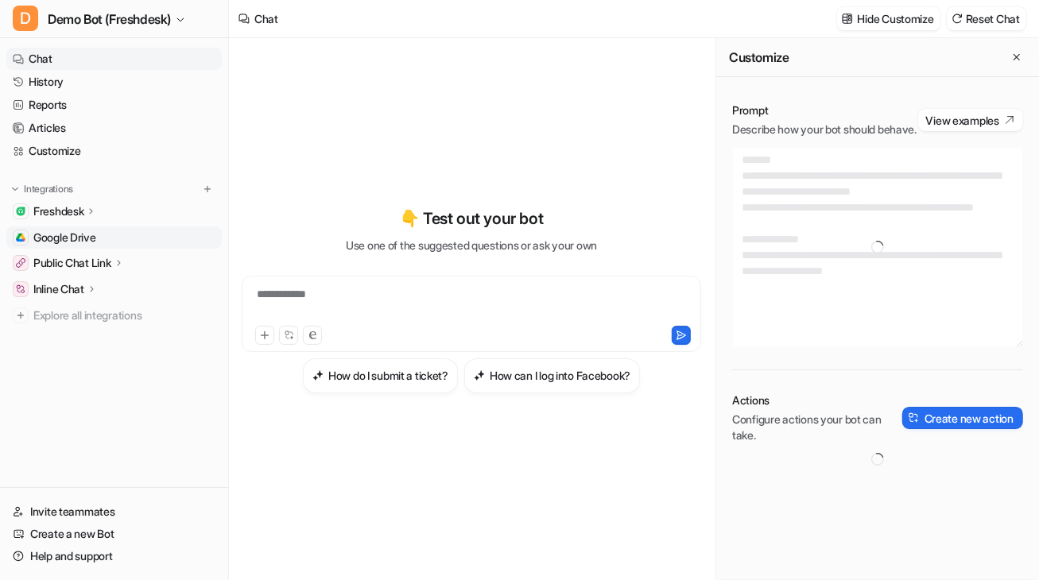
type textarea "**********"
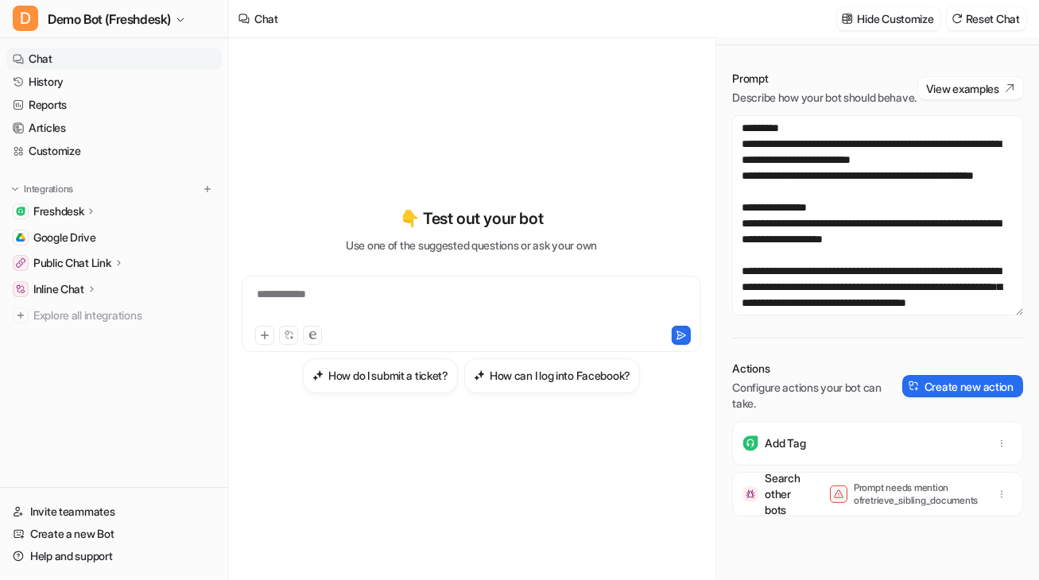
scroll to position [48, 0]
click at [786, 390] on button "Create new action" at bounding box center [962, 386] width 121 height 22
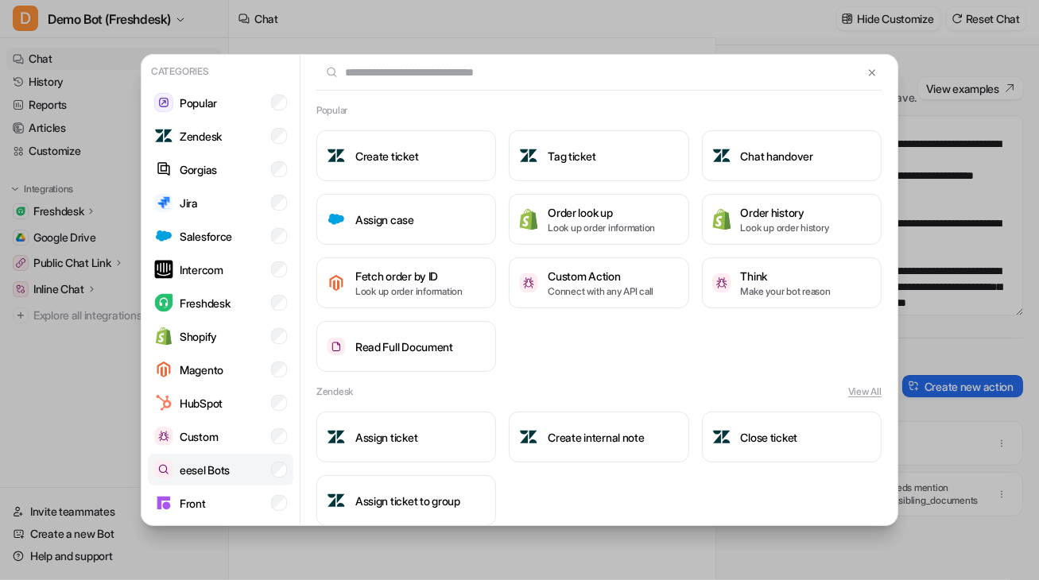
click at [215, 462] on p "eesel Bots" at bounding box center [205, 470] width 50 height 17
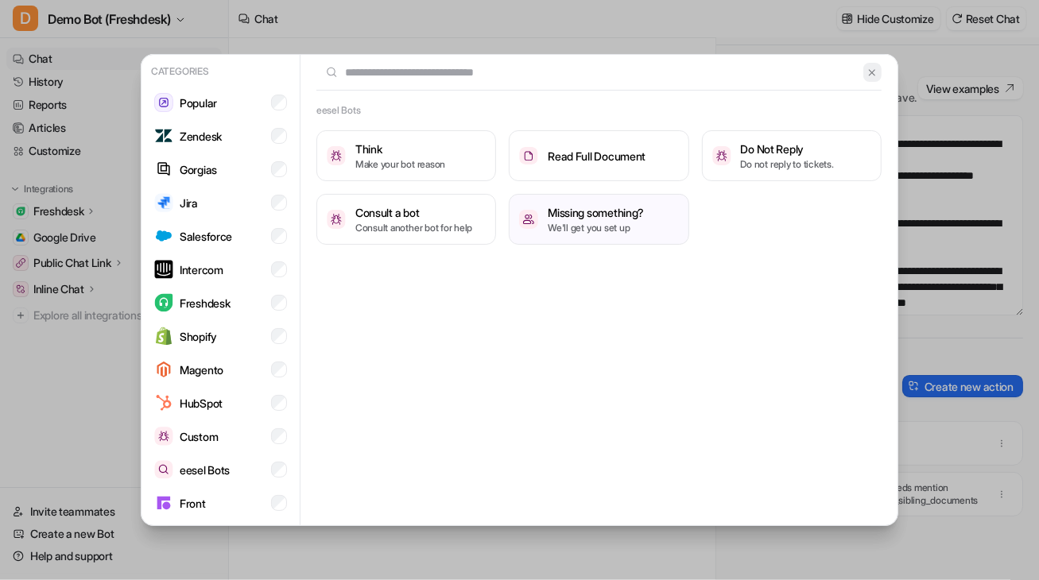
click at [786, 72] on img at bounding box center [872, 73] width 11 height 12
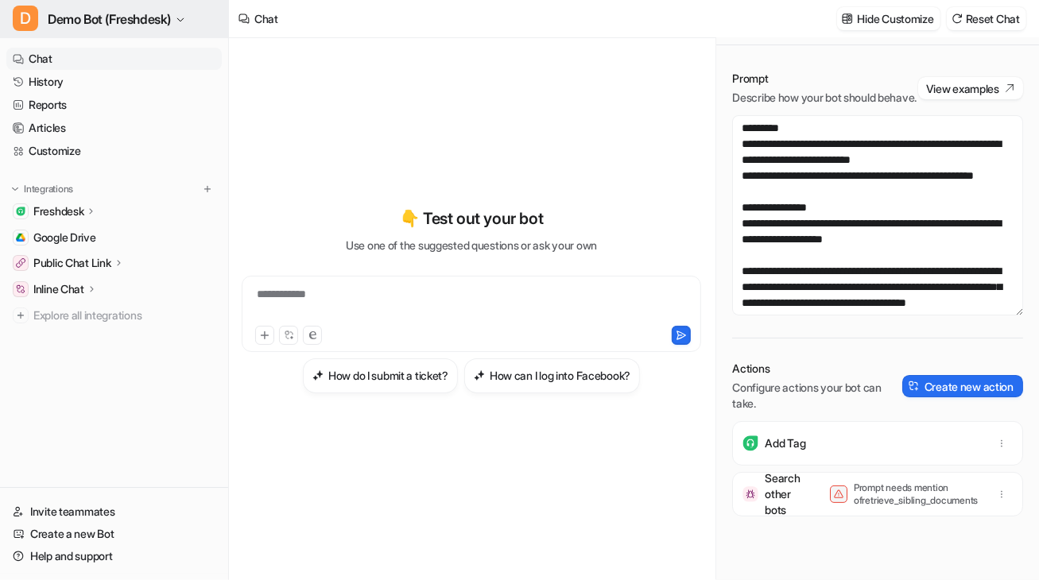
click at [157, 25] on span "Demo Bot (Freshdesk)" at bounding box center [109, 19] width 123 height 22
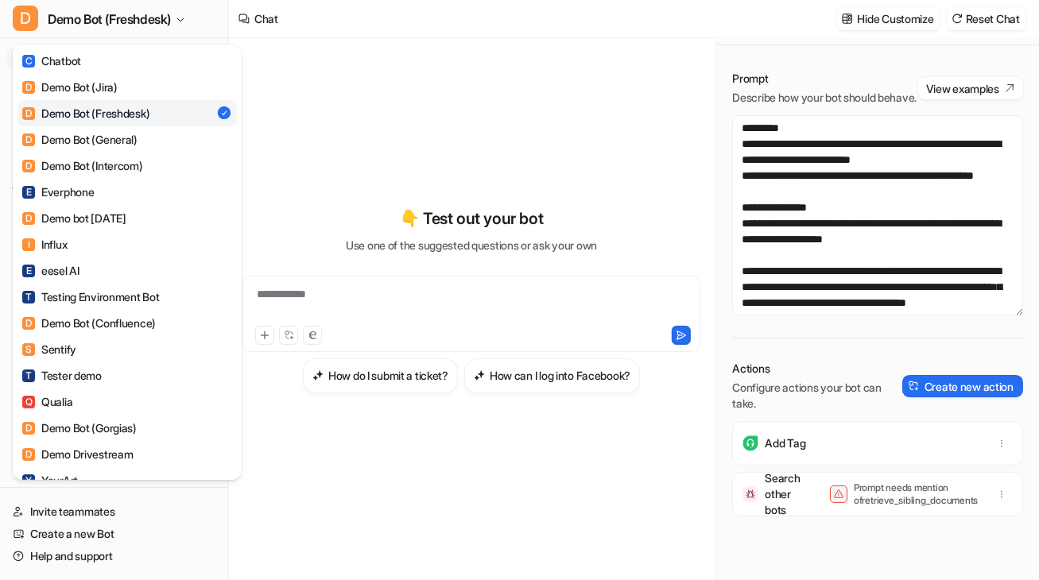
click at [317, 130] on div "D Demo Bot (Freshdesk) C Chatbot D Demo Bot (Jira) D Demo Bot (Freshdesk) D Dem…" at bounding box center [519, 290] width 1039 height 580
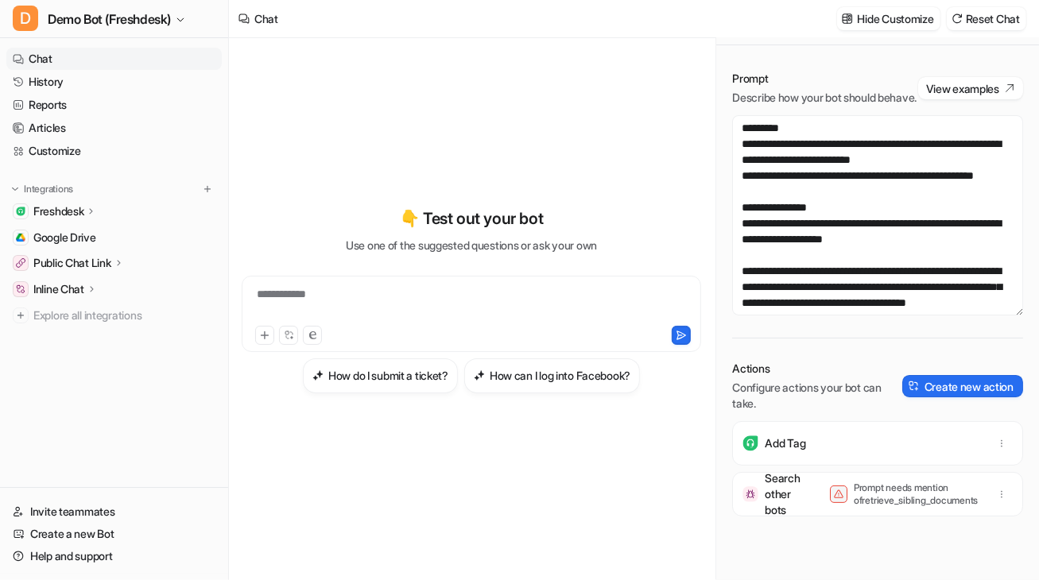
click at [103, 40] on div "D Demo Bot (Freshdesk) Chat History Reports Articles Customize Integrations Fre…" at bounding box center [114, 290] width 229 height 580
click at [105, 26] on span "Demo Bot (Freshdesk)" at bounding box center [109, 19] width 123 height 22
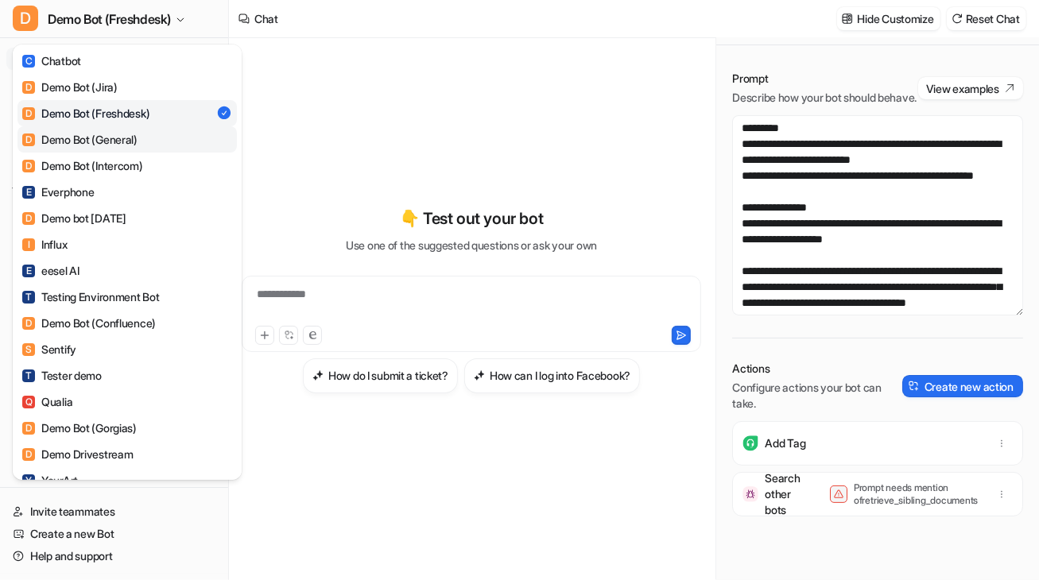
click at [97, 145] on div "D Demo Bot (General)" at bounding box center [79, 139] width 115 height 17
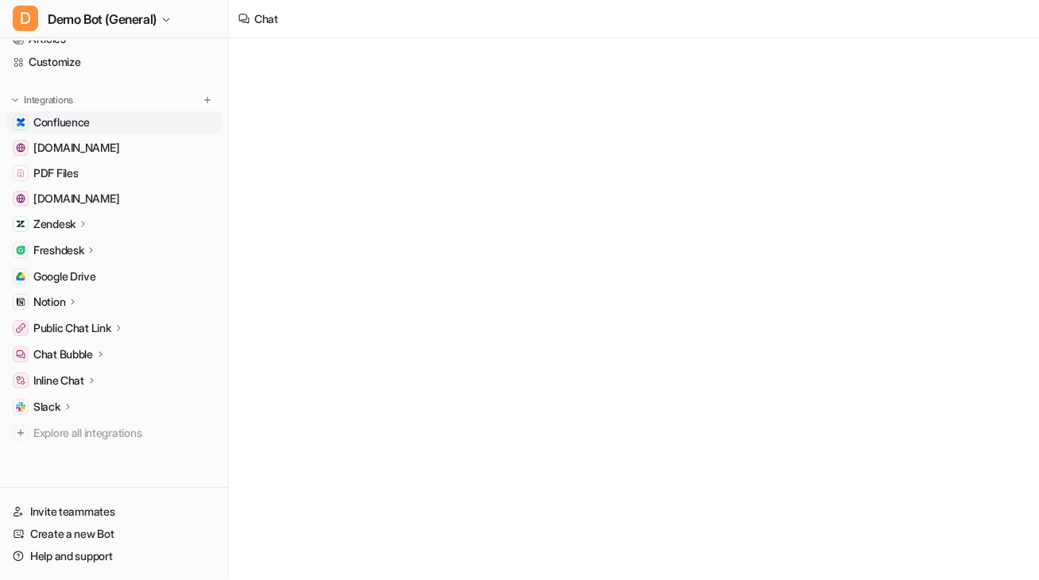
scroll to position [90, 0]
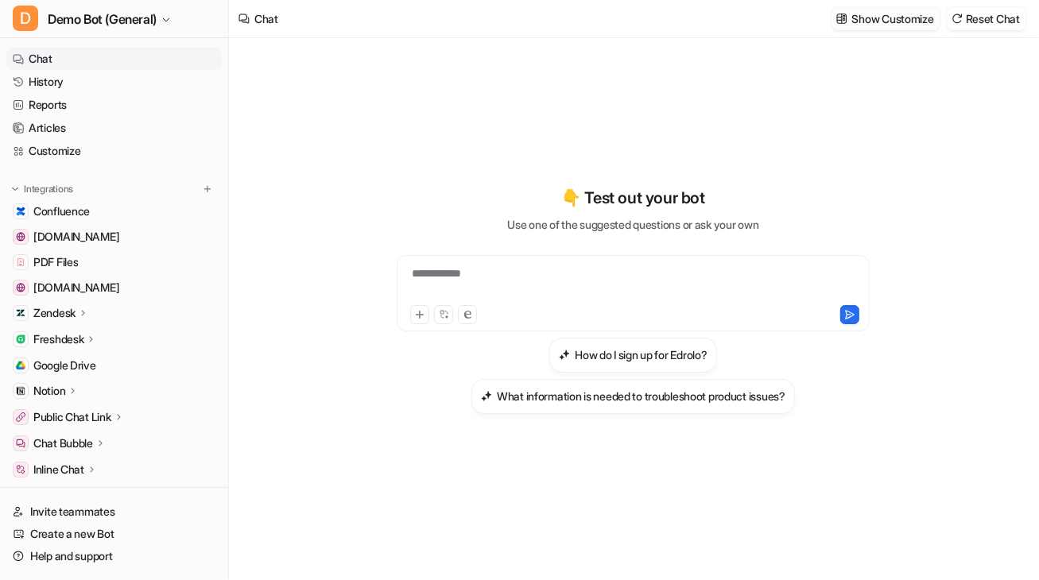
click at [786, 16] on p "Show Customize" at bounding box center [893, 18] width 82 height 17
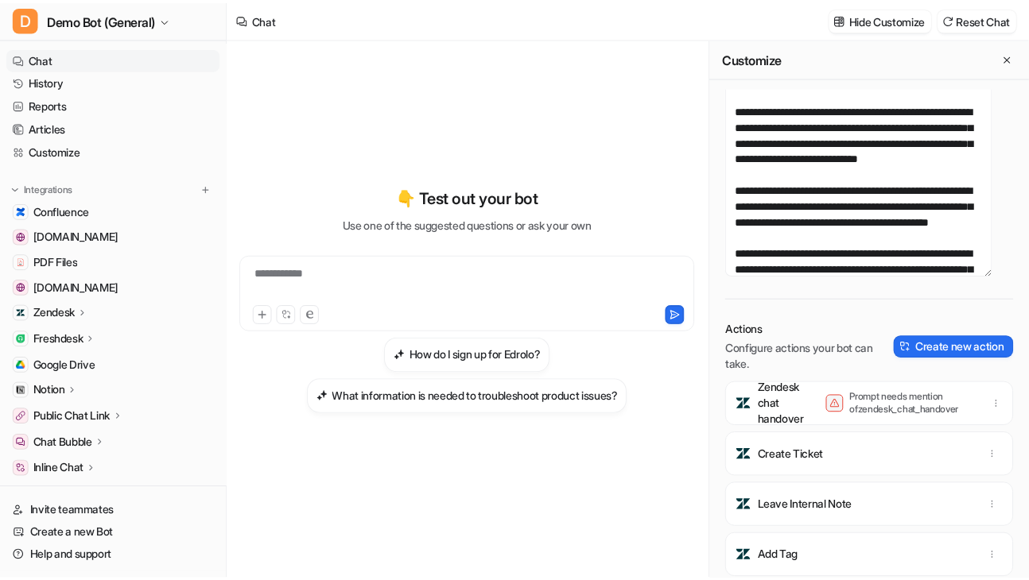
scroll to position [60, 0]
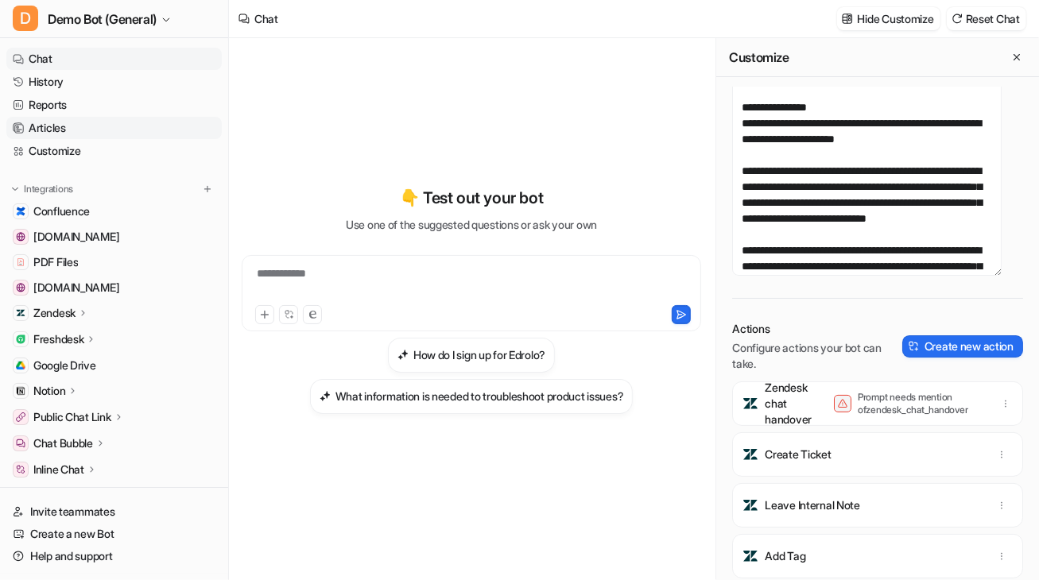
click at [78, 134] on link "Articles" at bounding box center [113, 128] width 215 height 22
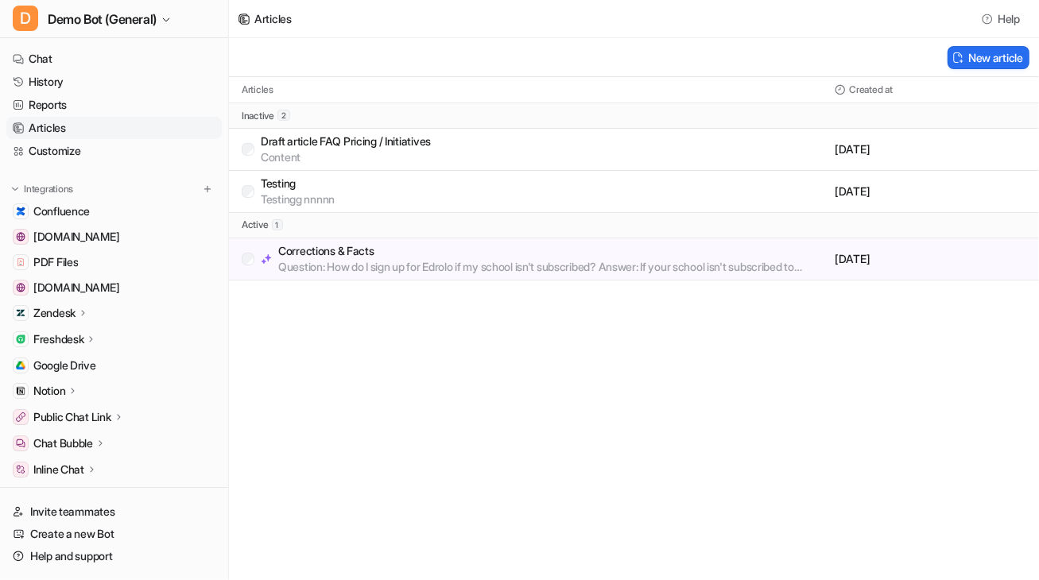
click at [459, 254] on p "Corrections & Facts" at bounding box center [553, 251] width 550 height 16
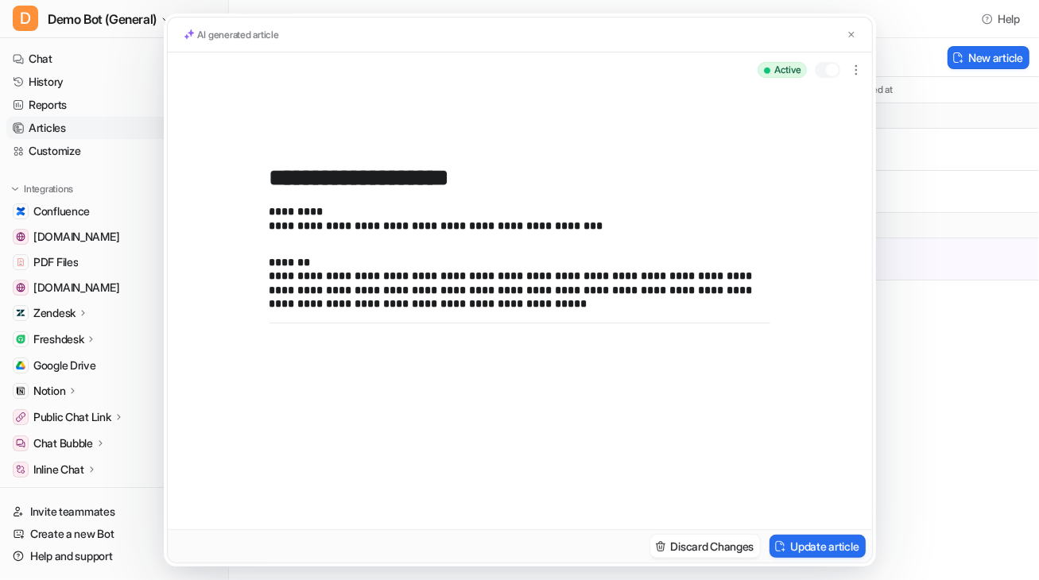
click at [786, 390] on div "**********" at bounding box center [519, 290] width 1039 height 580
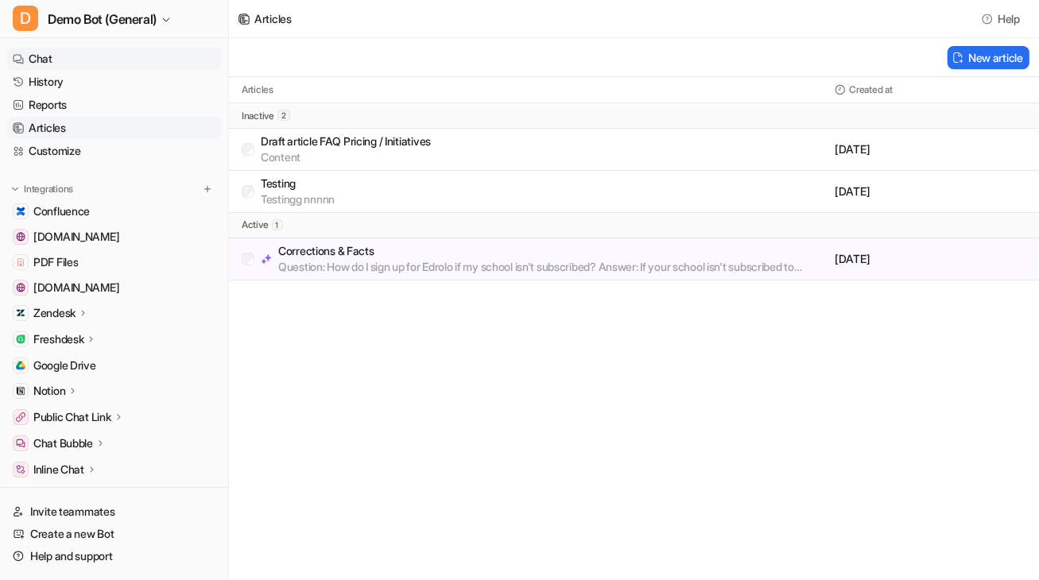
click at [119, 53] on link "Chat" at bounding box center [113, 59] width 215 height 22
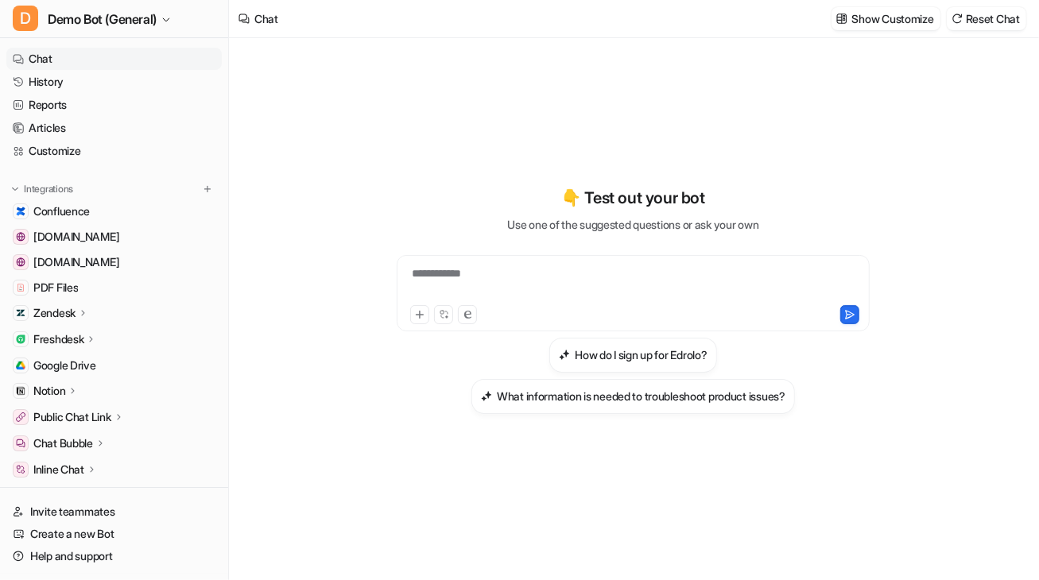
click at [85, 307] on icon at bounding box center [83, 313] width 11 height 12
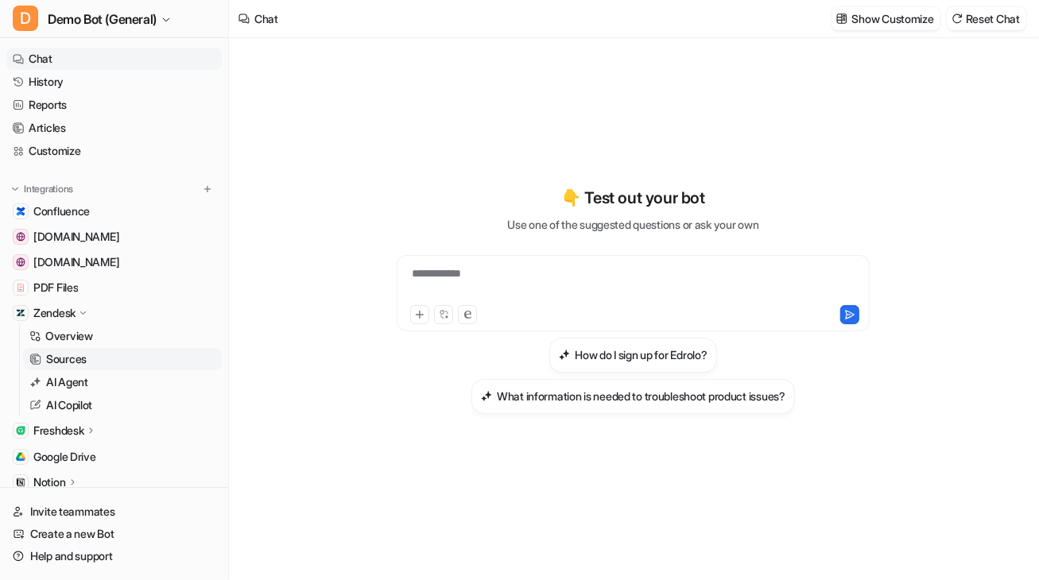
click at [81, 352] on p "Sources" at bounding box center [66, 359] width 41 height 16
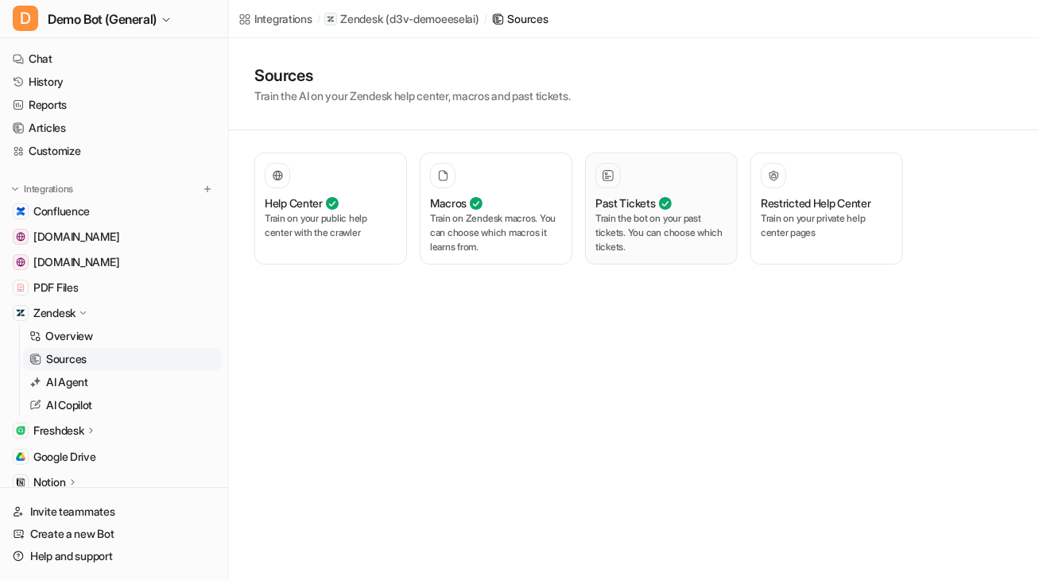
click at [645, 227] on p "Train the bot on your past tickets. You can choose which tickets." at bounding box center [662, 233] width 132 height 43
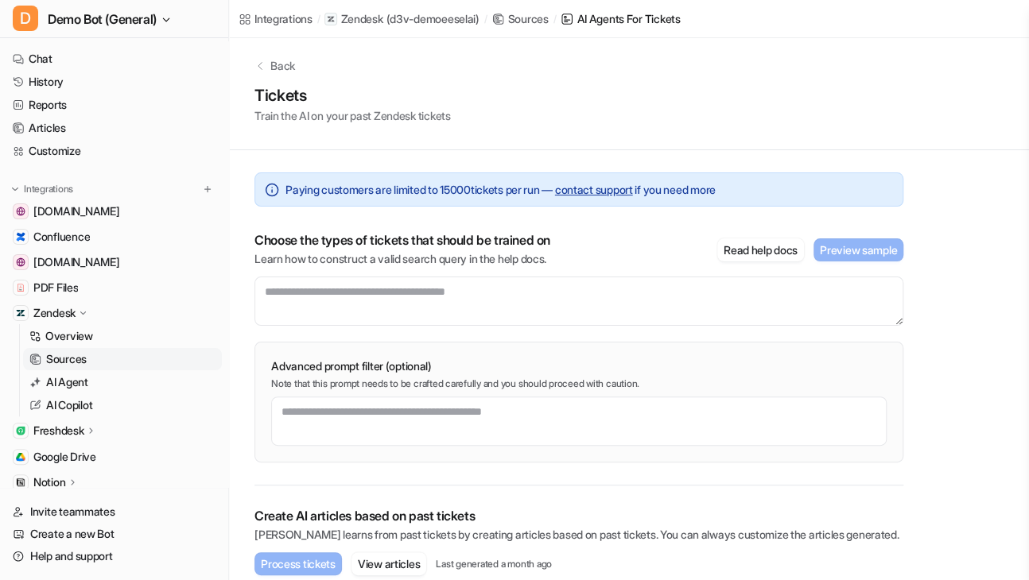
scroll to position [3, 0]
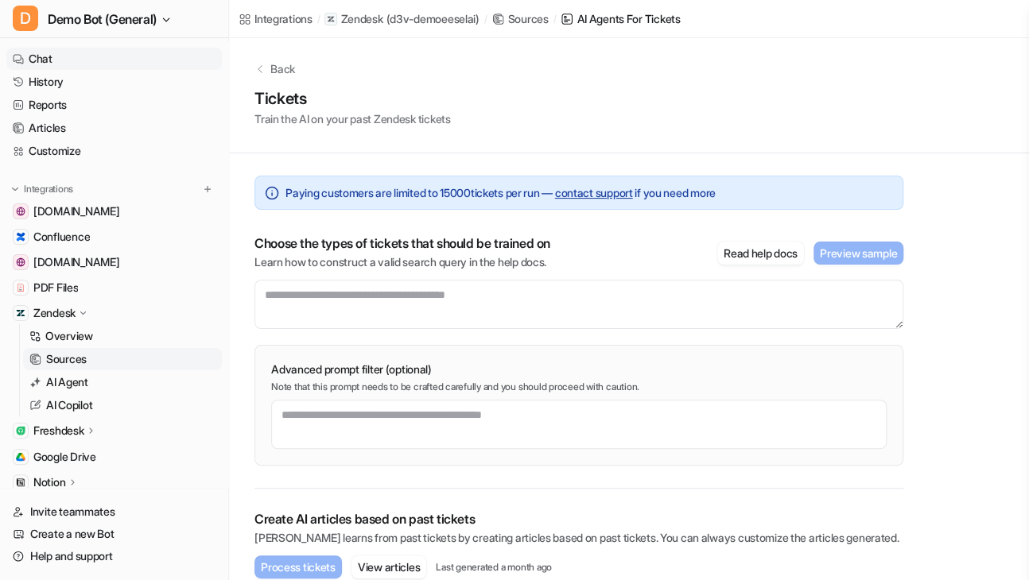
click at [142, 66] on link "Chat" at bounding box center [113, 59] width 215 height 22
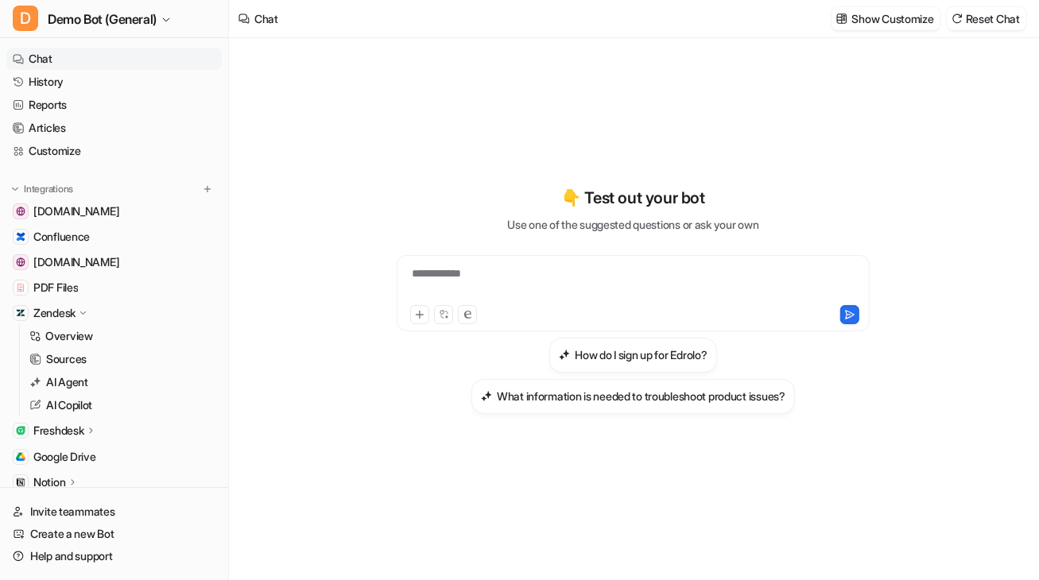
click at [658, 359] on h3 "How do I sign up for Edrolo?" at bounding box center [641, 355] width 132 height 17
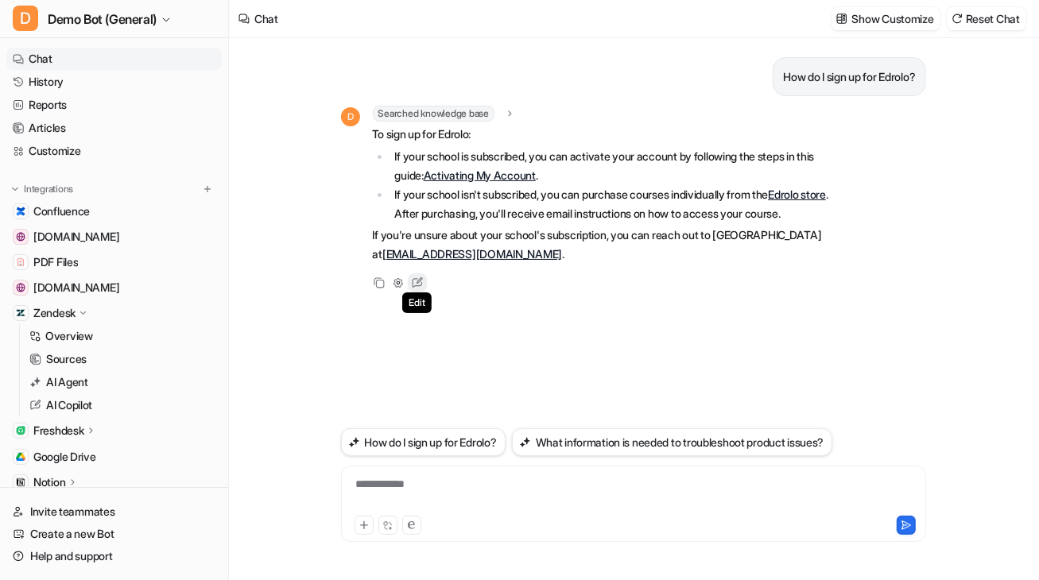
click at [420, 282] on icon at bounding box center [417, 283] width 21 height 21
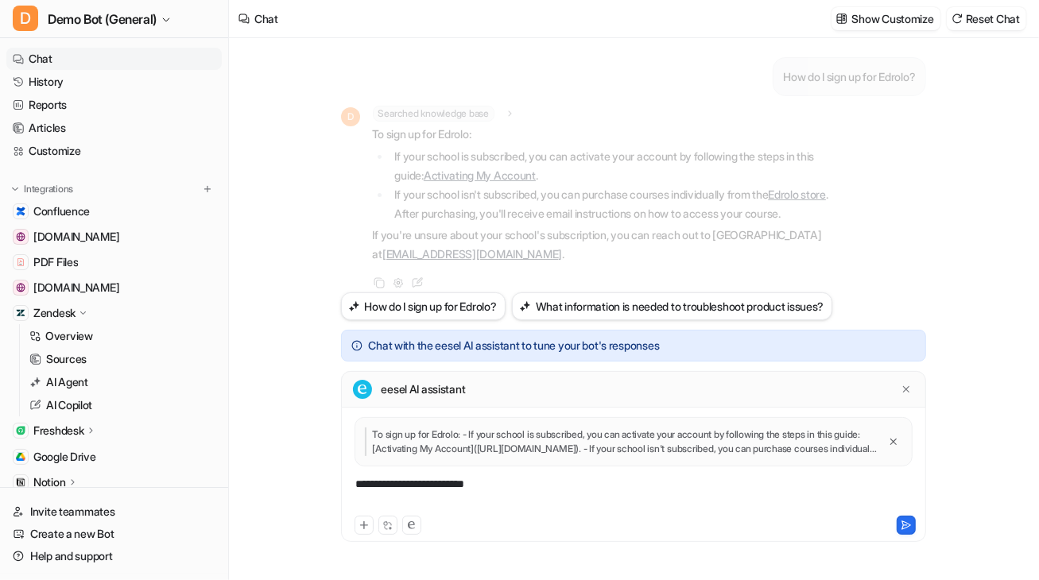
click at [596, 485] on div "**********" at bounding box center [633, 494] width 577 height 37
click at [59, 131] on link "Articles" at bounding box center [113, 128] width 215 height 22
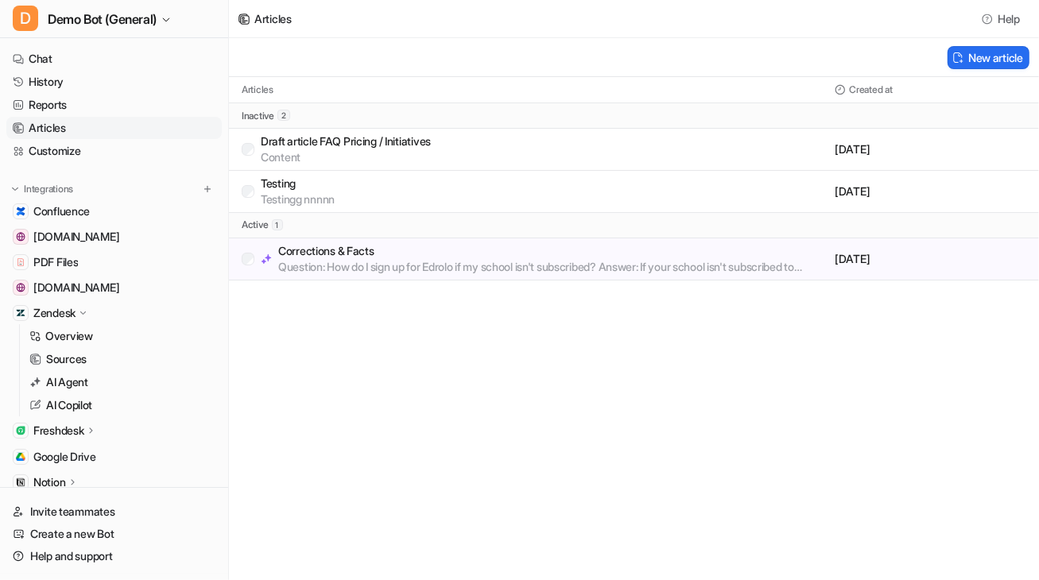
click at [307, 268] on p "Question: How do I sign up for Edrolo if my school isn't subscribed? Answer: If…" at bounding box center [553, 267] width 550 height 16
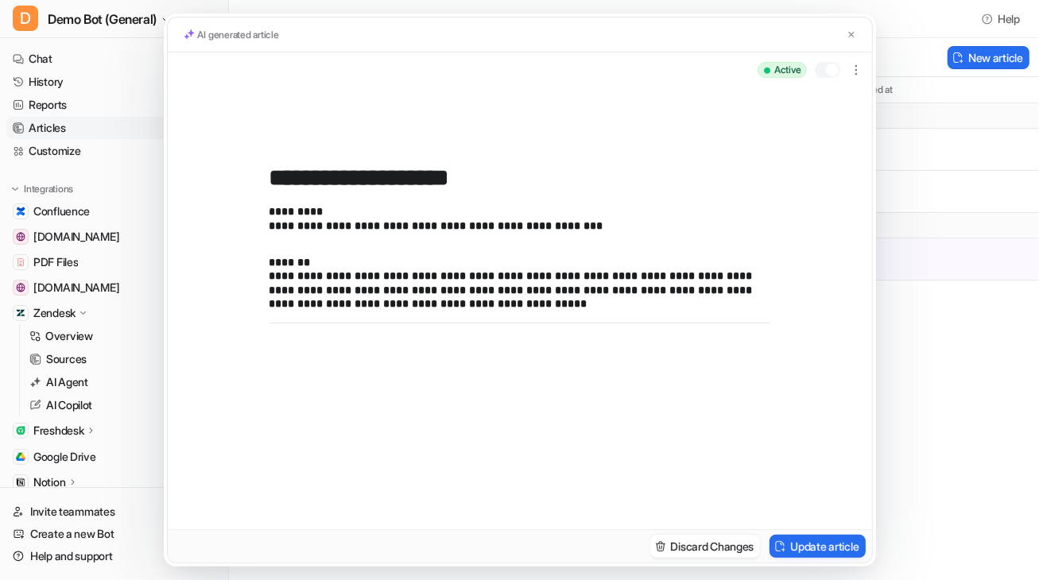
click at [786, 408] on div "**********" at bounding box center [519, 290] width 1039 height 580
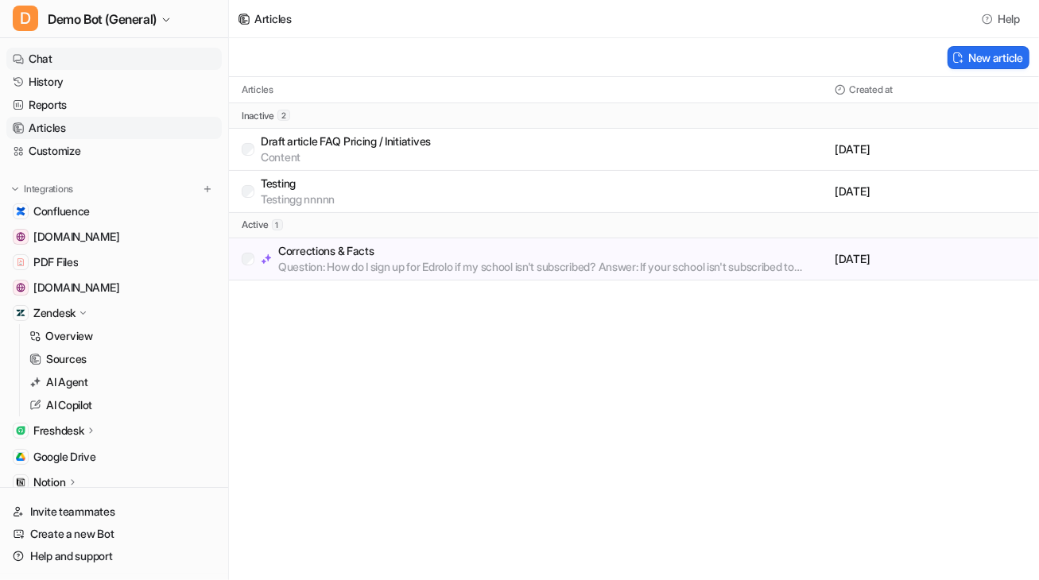
click at [18, 52] on icon at bounding box center [18, 59] width 11 height 50
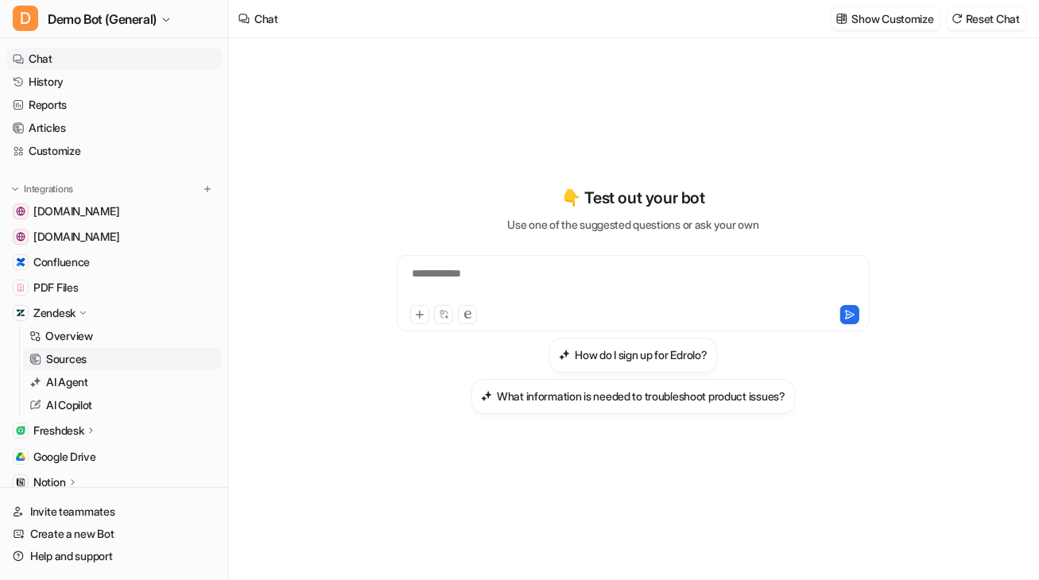
click at [70, 351] on p "Sources" at bounding box center [66, 359] width 41 height 16
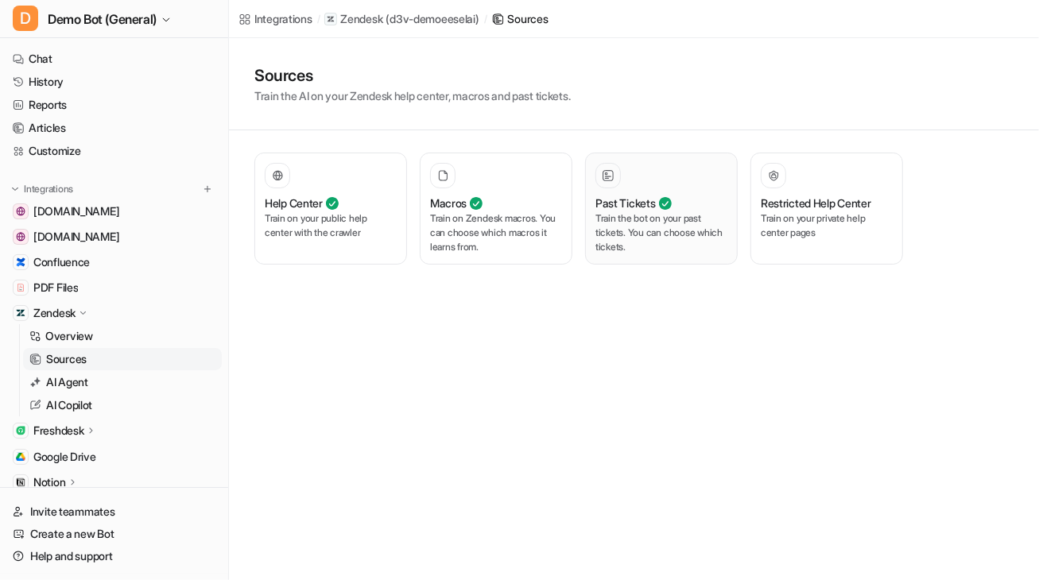
click at [673, 226] on p "Train the bot on your past tickets. You can choose which tickets." at bounding box center [662, 233] width 132 height 43
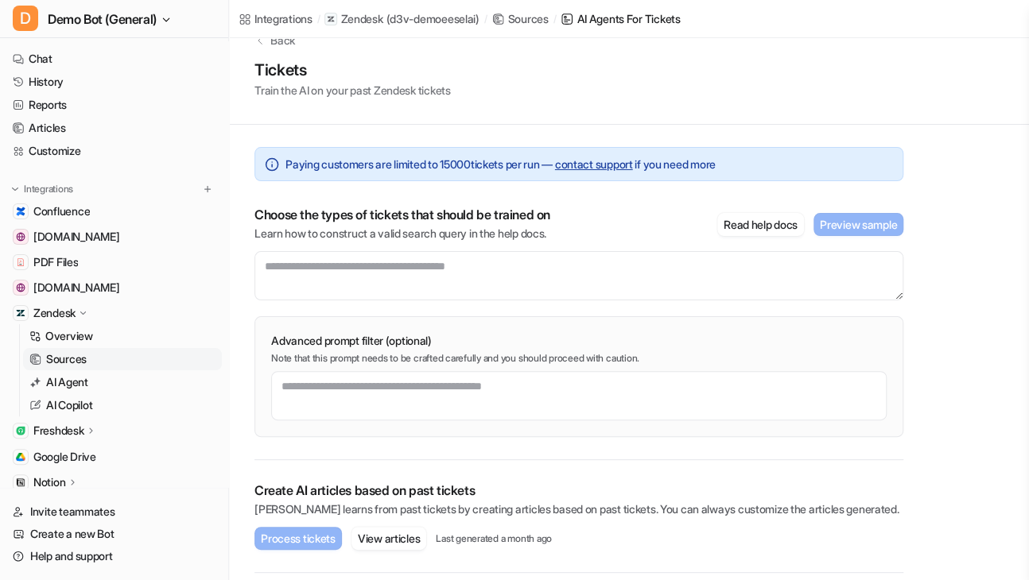
scroll to position [42, 0]
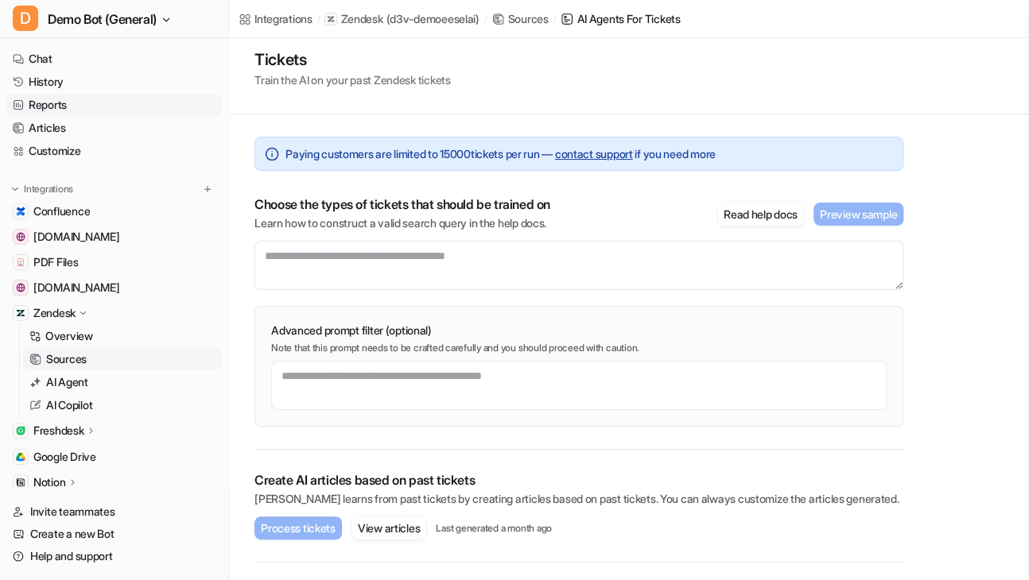
click at [57, 104] on link "Reports" at bounding box center [113, 105] width 215 height 22
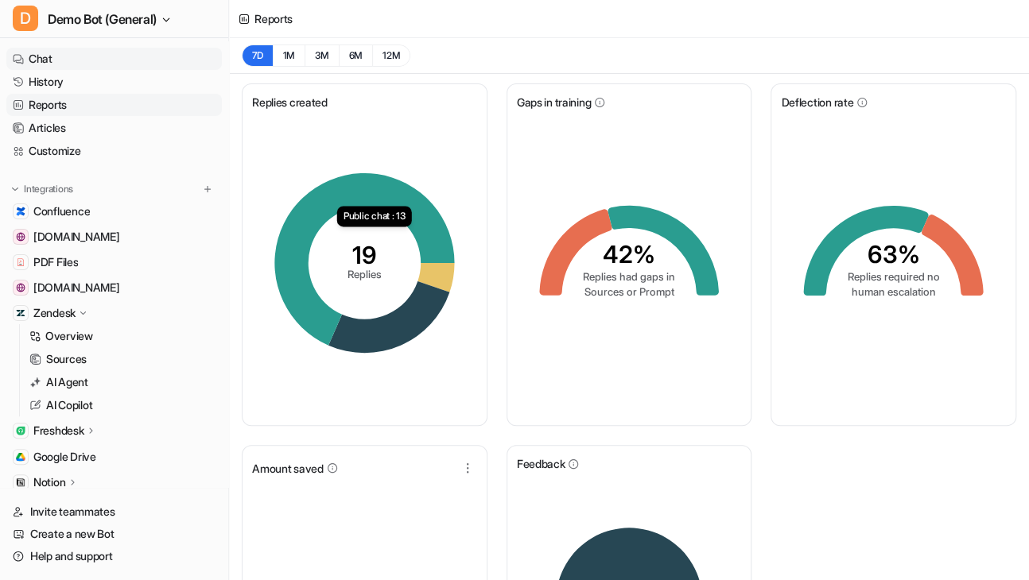
click at [99, 60] on link "Chat" at bounding box center [113, 59] width 215 height 22
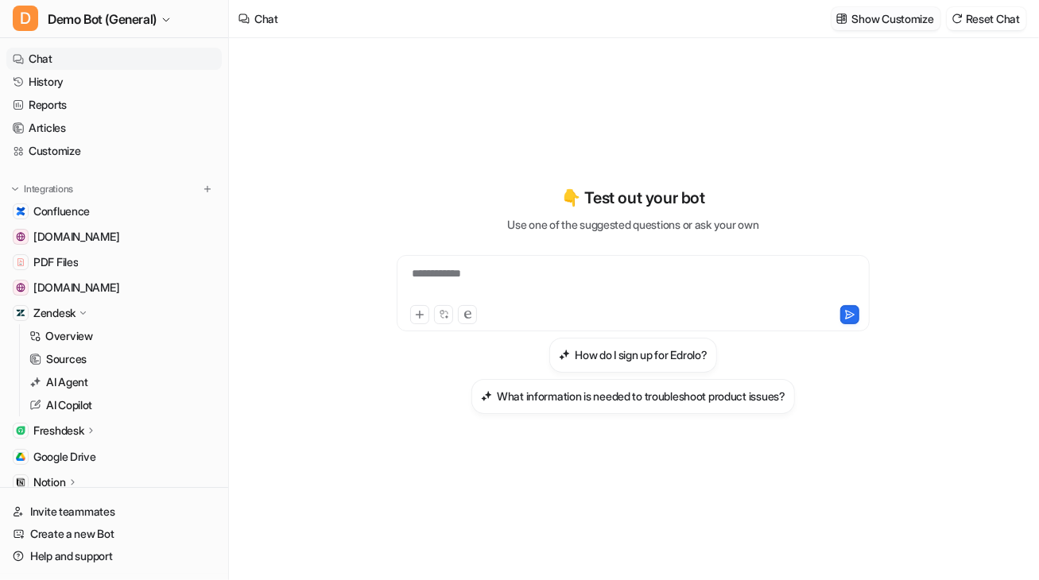
click at [786, 28] on button "Show Customize" at bounding box center [886, 18] width 109 height 23
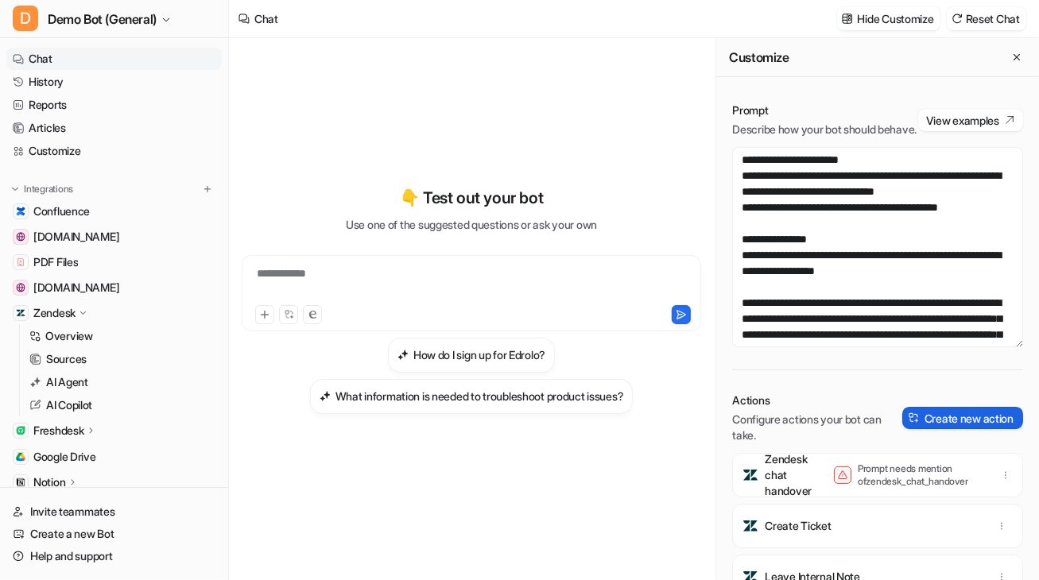
click at [786, 429] on button "Create new action" at bounding box center [962, 418] width 121 height 22
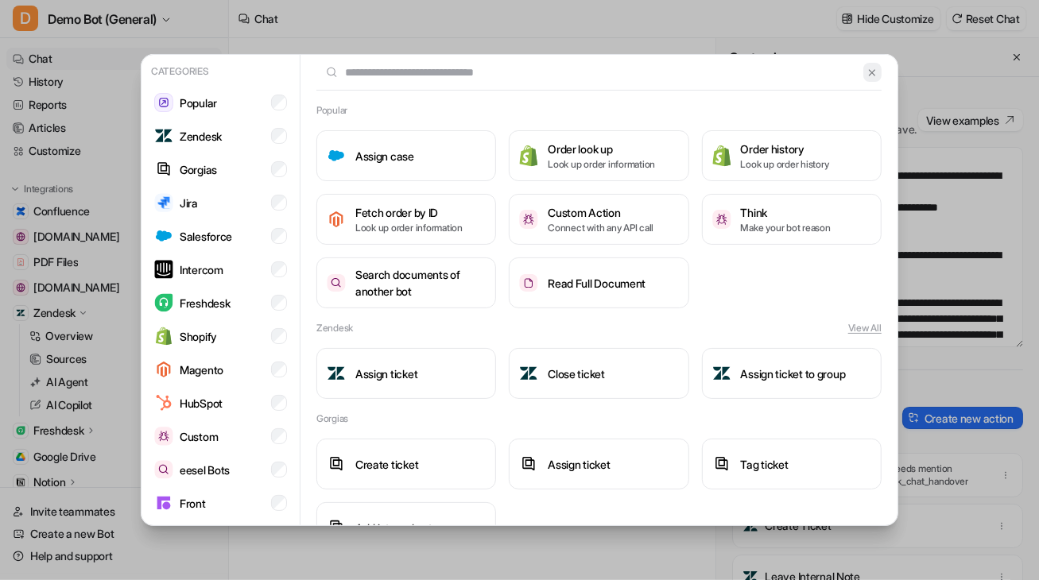
click at [786, 72] on img at bounding box center [872, 73] width 11 height 12
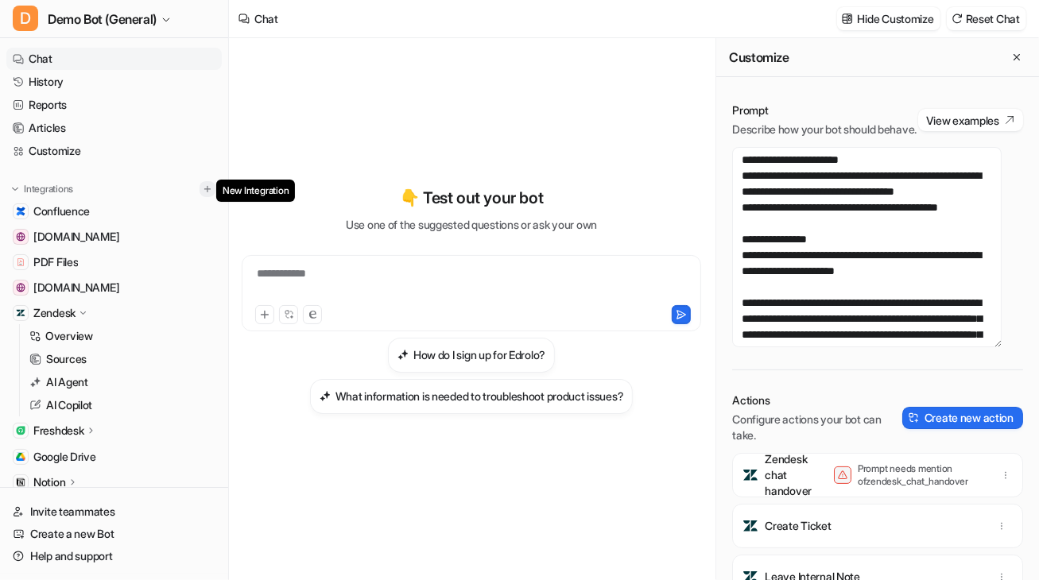
click at [202, 188] on img at bounding box center [207, 189] width 11 height 11
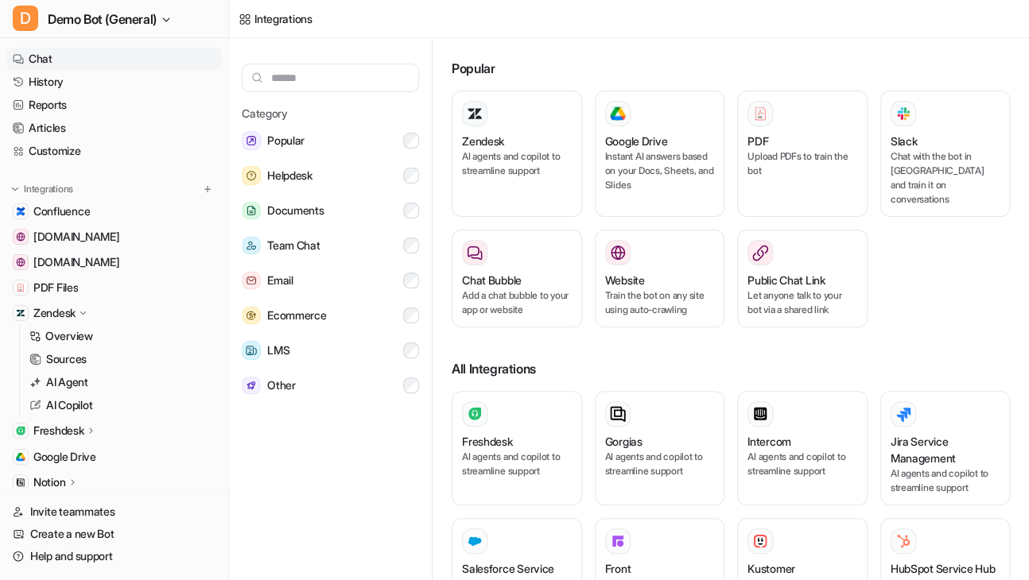
click at [111, 64] on link "Chat" at bounding box center [113, 59] width 215 height 22
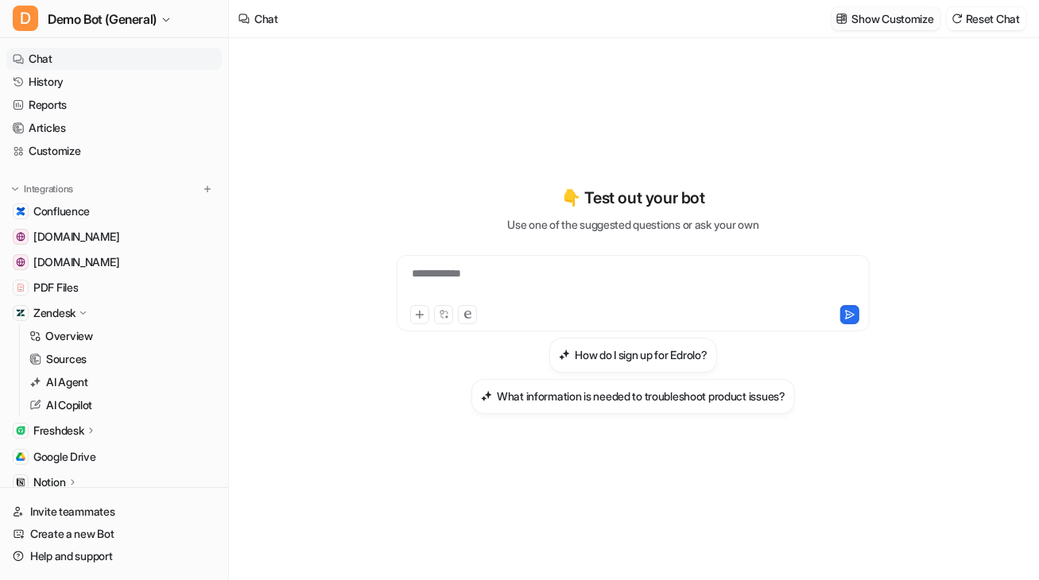
click at [786, 26] on p "Show Customize" at bounding box center [893, 18] width 82 height 17
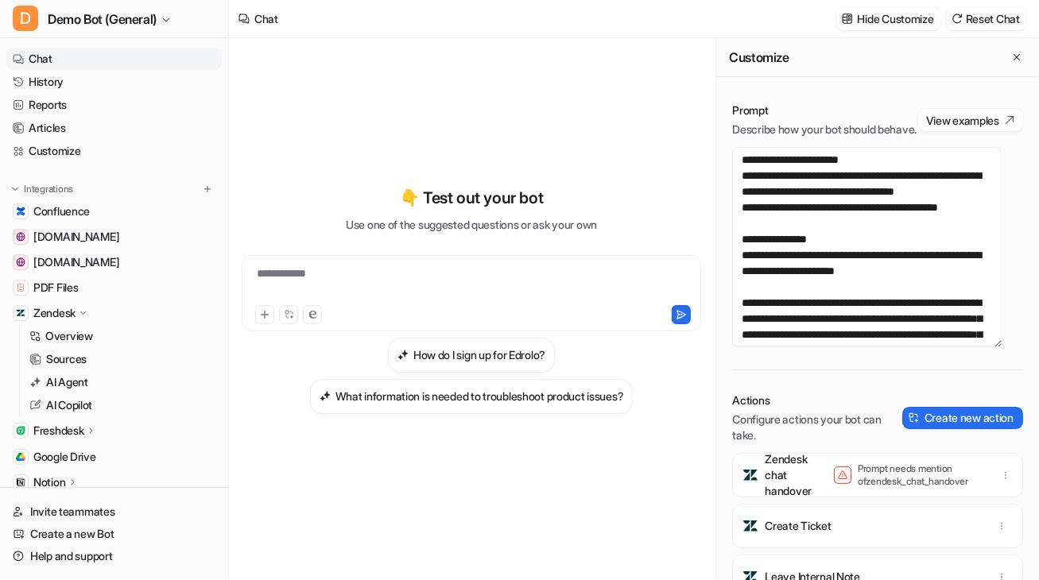
click at [558, 527] on div "**********" at bounding box center [472, 309] width 460 height 542
drag, startPoint x: 1011, startPoint y: 59, endPoint x: 991, endPoint y: 37, distance: 29.3
click at [786, 57] on button "Close flyout" at bounding box center [1016, 57] width 19 height 19
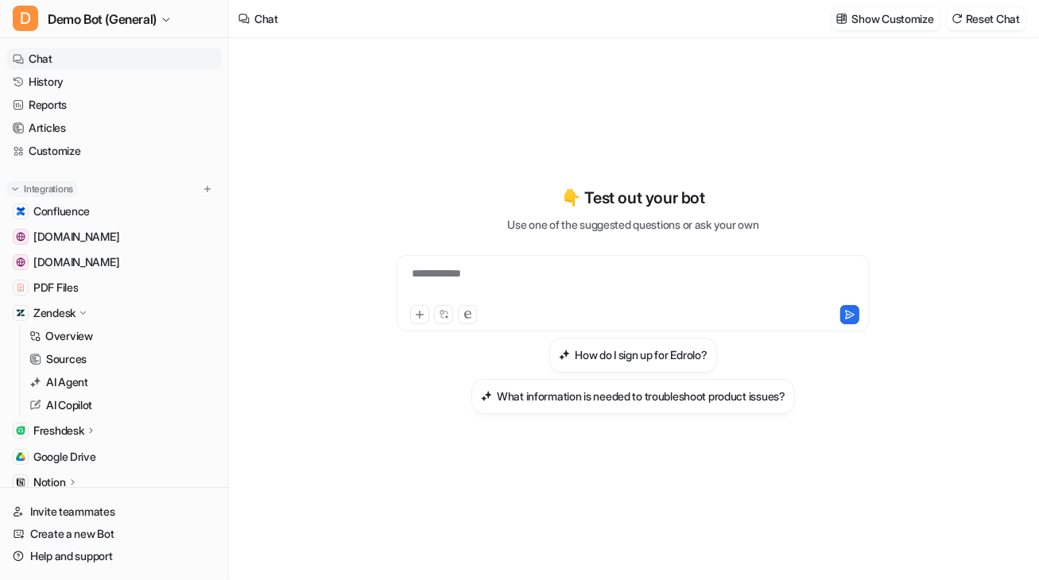
click at [21, 184] on button "Integrations" at bounding box center [42, 189] width 72 height 16
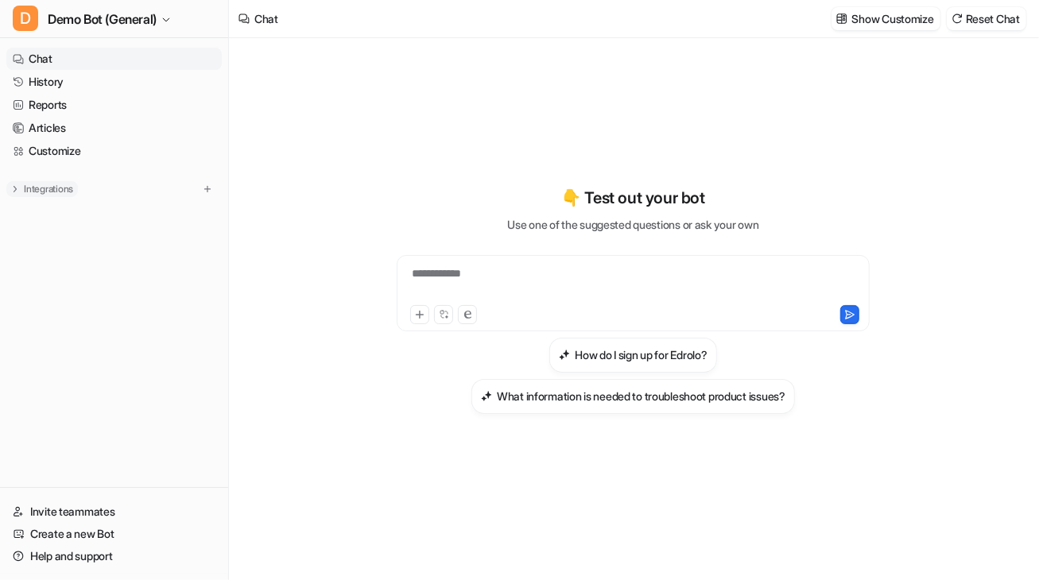
click at [55, 192] on p "Integrations" at bounding box center [48, 189] width 49 height 13
